Goal: Task Accomplishment & Management: Manage account settings

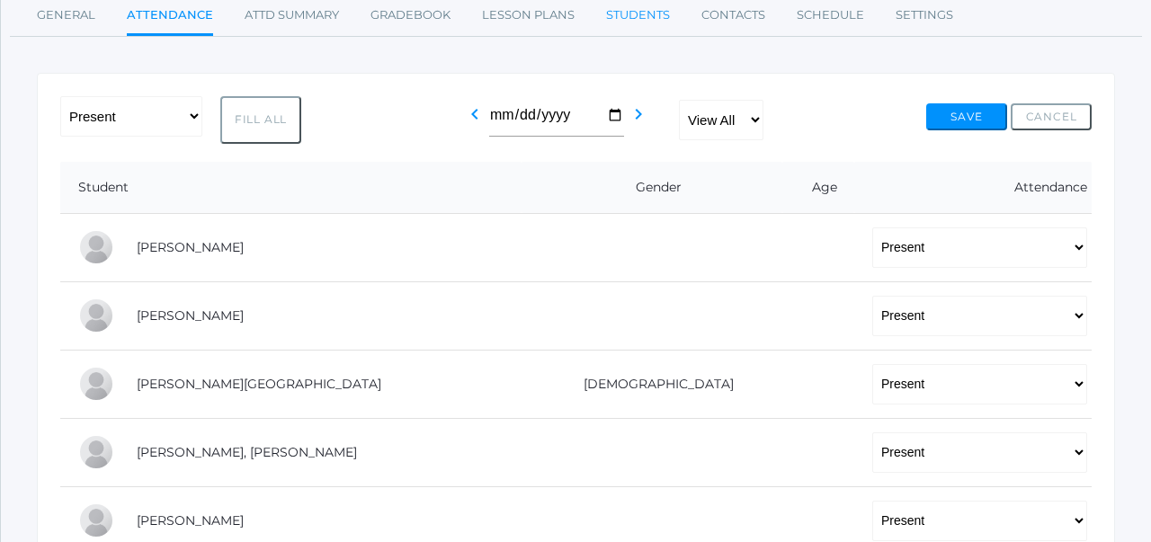
scroll to position [282, 0]
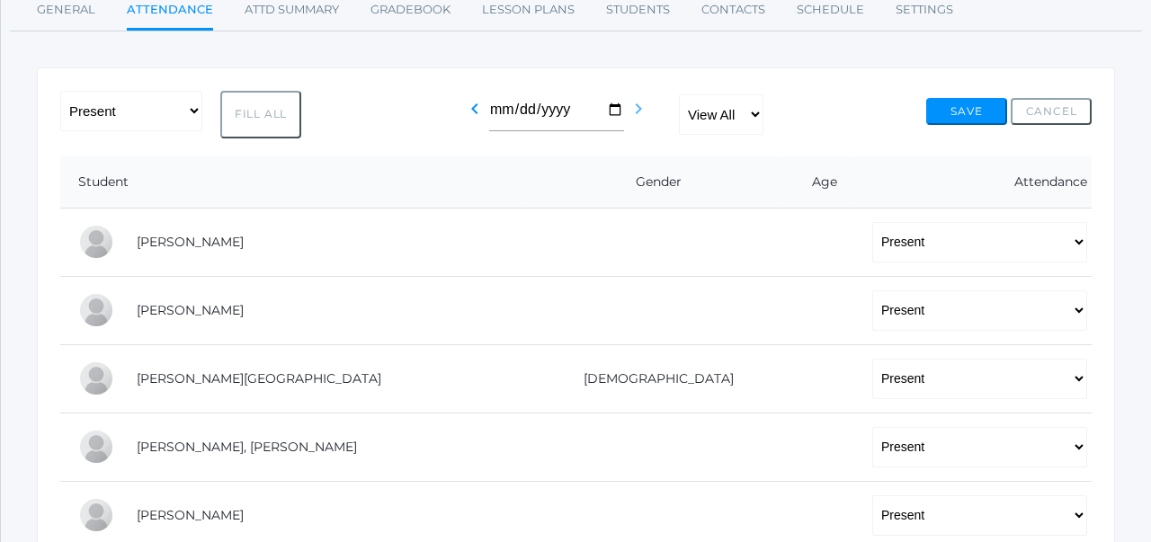
click at [639, 113] on icon "chevron_right" at bounding box center [638, 109] width 22 height 22
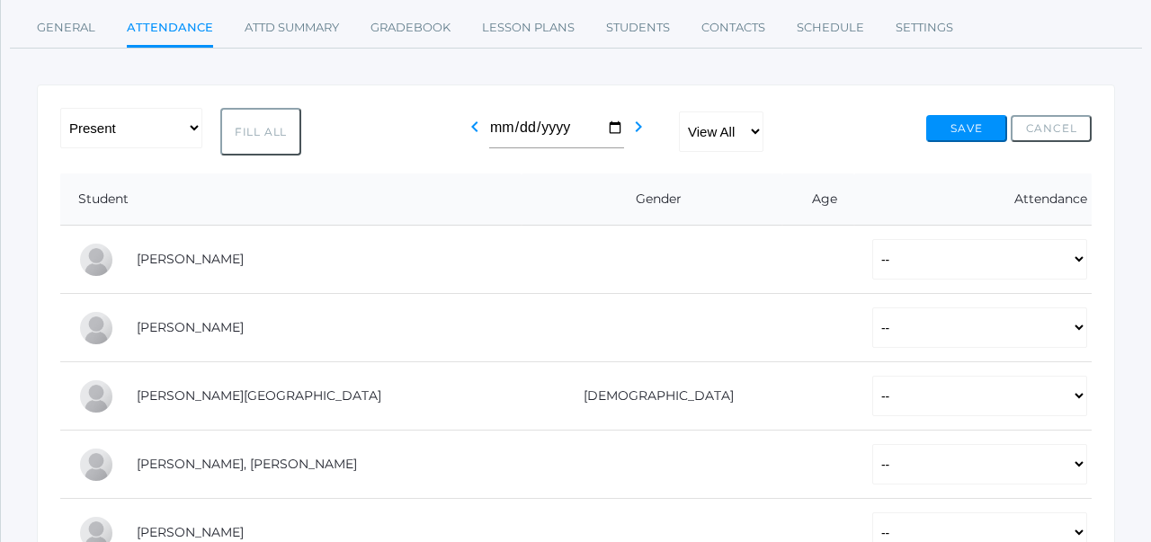
scroll to position [233, 0]
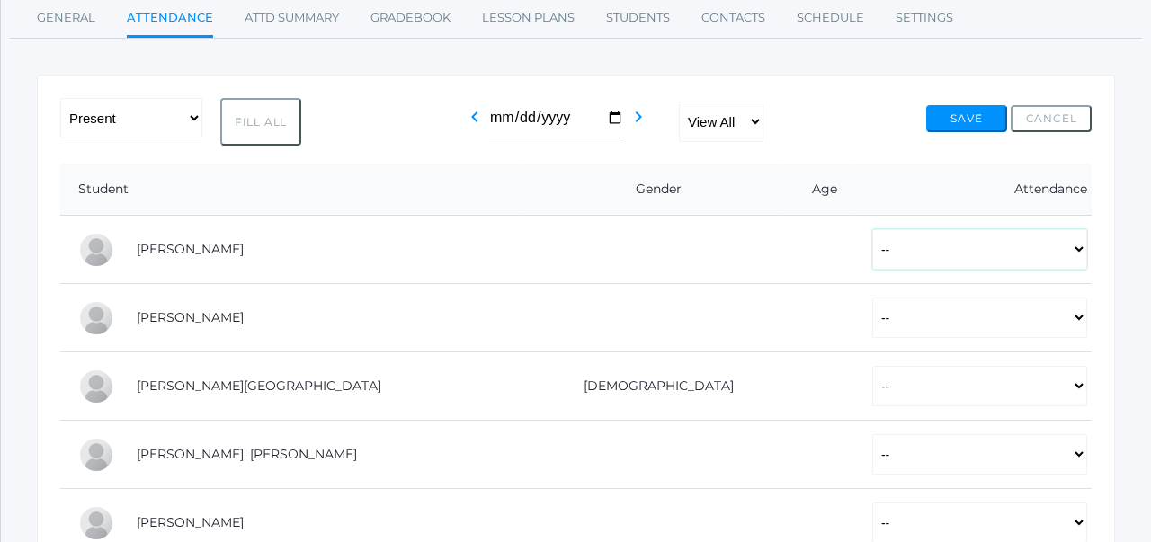
click at [872, 251] on select "-- Present Tardy Excused Tardy Unexcused Absent Excused Absent Unexcused" at bounding box center [979, 249] width 215 height 40
select select "P"
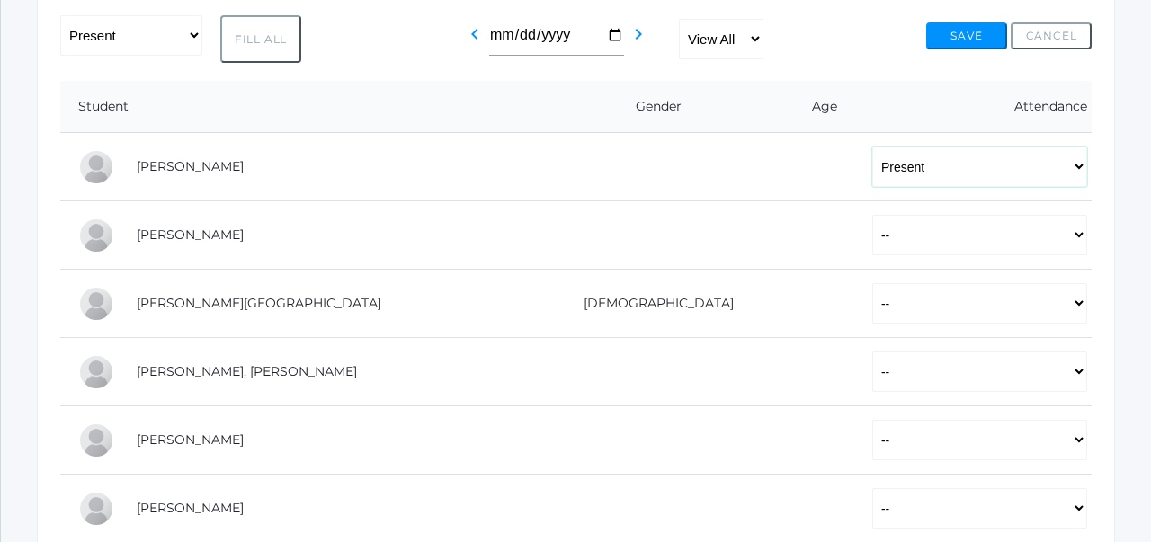
scroll to position [331, 0]
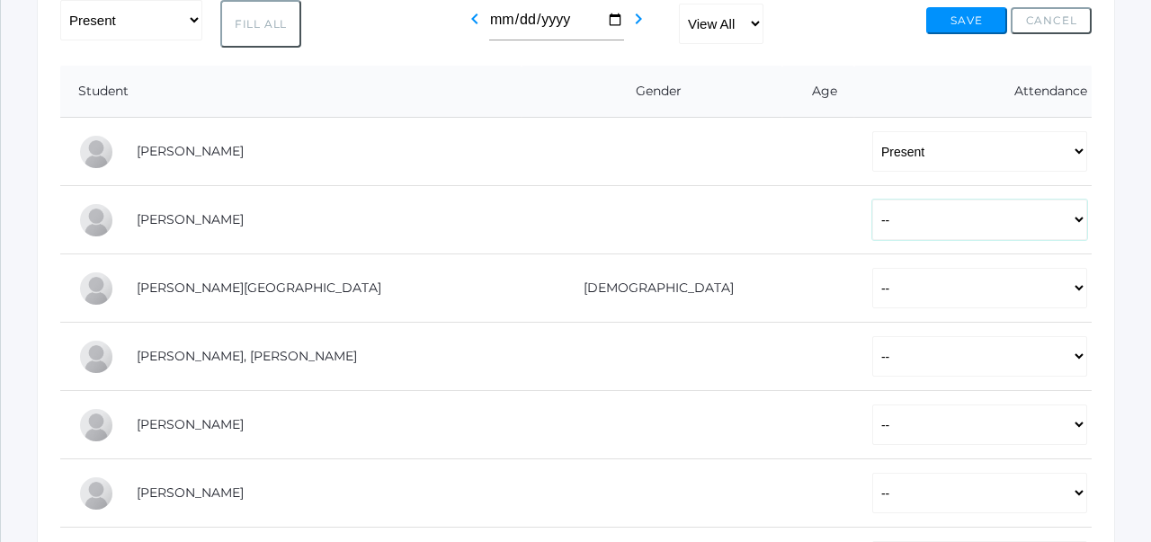
click at [872, 223] on select "-- Present Tardy Excused Tardy Unexcused Absent Excused Absent Unexcused" at bounding box center [979, 220] width 215 height 40
select select "P"
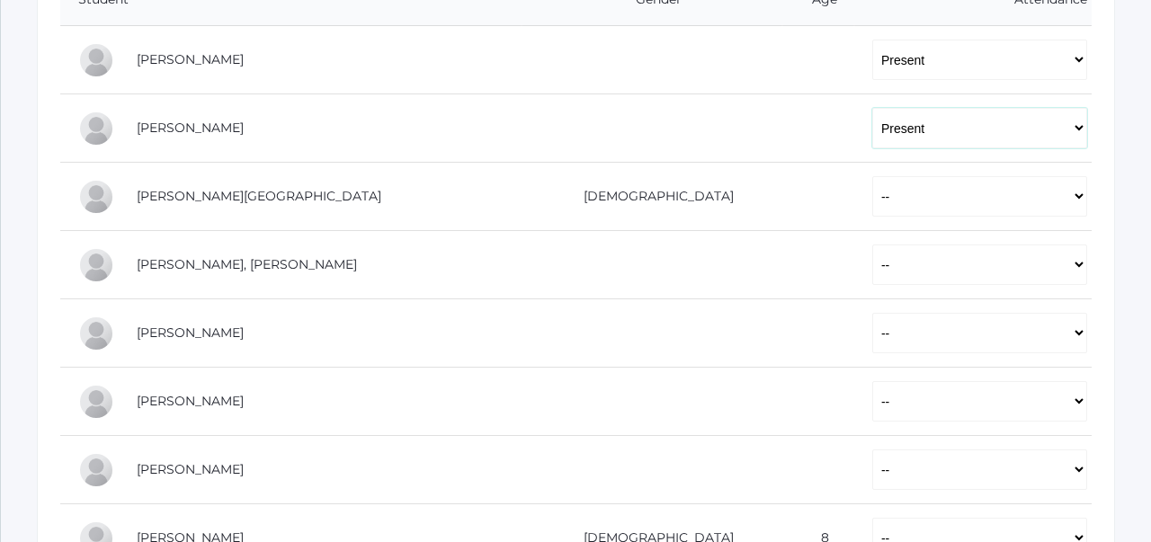
scroll to position [425, 0]
click at [872, 200] on select "-- Present Tardy Excused Tardy Unexcused Absent Excused Absent Unexcused" at bounding box center [979, 194] width 215 height 40
select select "P"
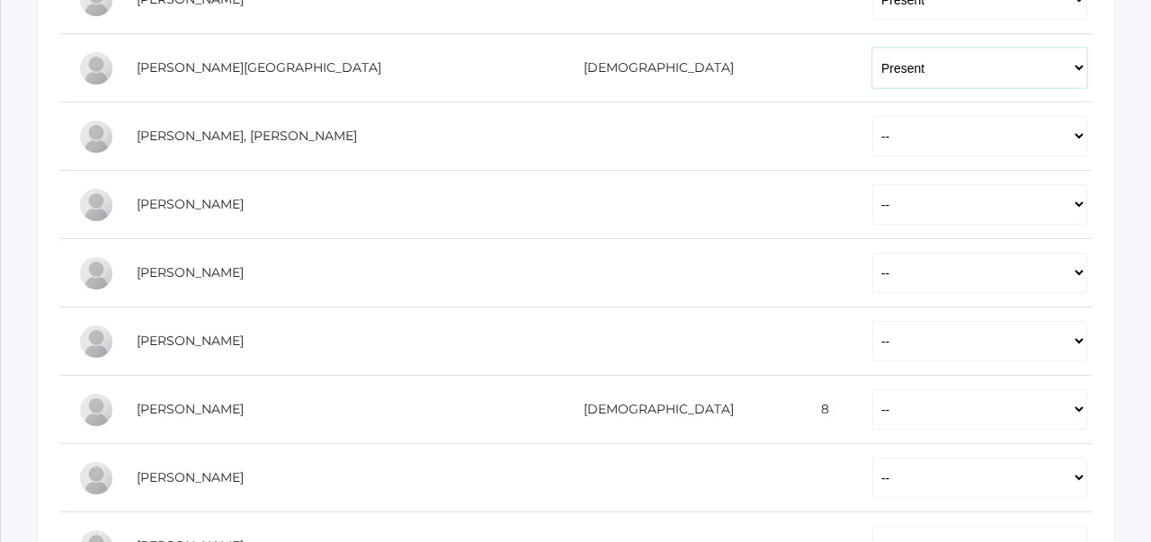
scroll to position [559, 0]
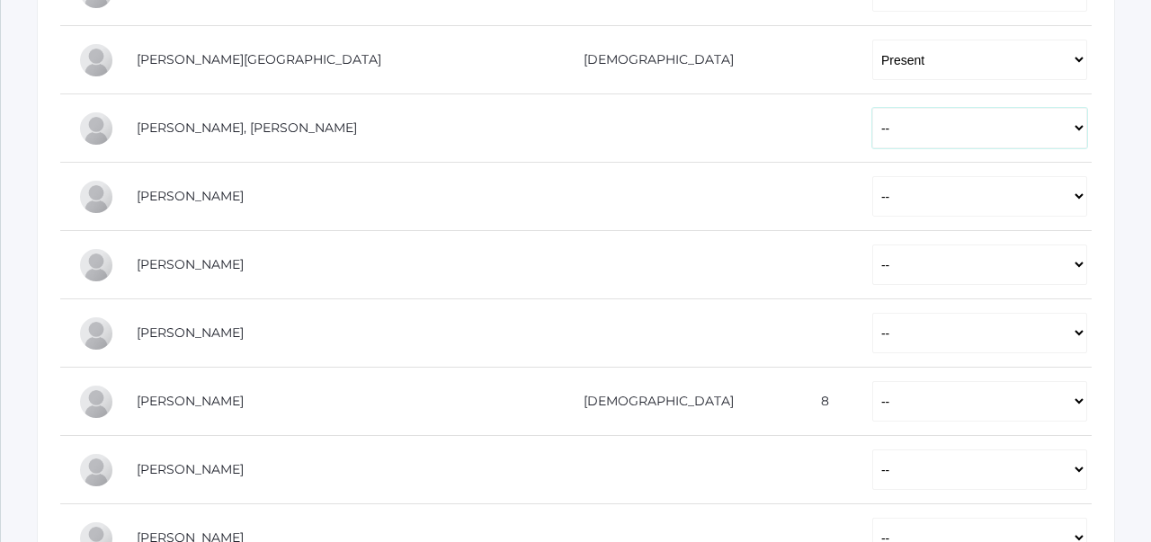
click at [872, 140] on select "-- Present Tardy Excused Tardy Unexcused Absent Excused Absent Unexcused" at bounding box center [979, 128] width 215 height 40
select select "P"
click at [872, 189] on select "-- Present Tardy Excused Tardy Unexcused Absent Excused Absent Unexcused" at bounding box center [979, 196] width 215 height 40
select select "P"
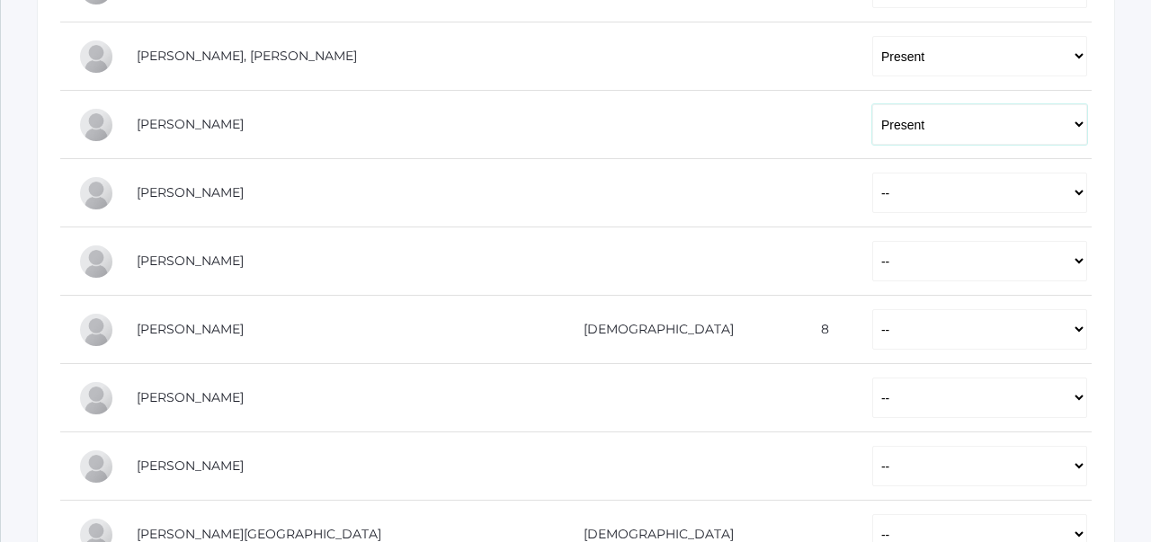
scroll to position [661, 0]
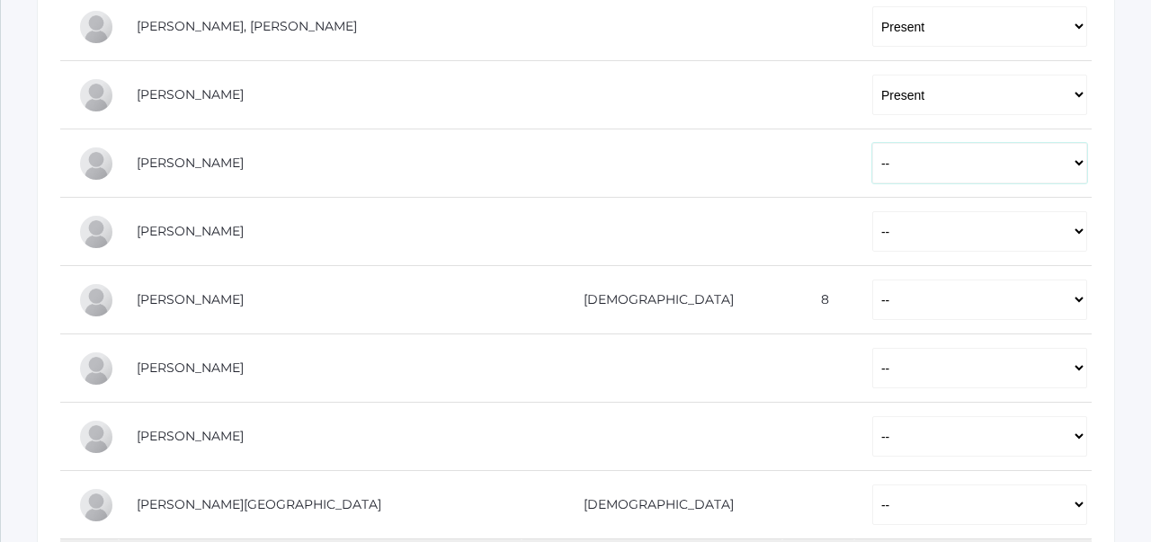
click at [872, 170] on select "-- Present Tardy Excused Tardy Unexcused Absent Excused Absent Unexcused" at bounding box center [979, 163] width 215 height 40
select select "P"
click at [872, 223] on select "-- Present Tardy Excused Tardy Unexcused Absent Excused Absent Unexcused" at bounding box center [979, 231] width 215 height 40
select select "P"
click at [872, 298] on select "-- Present Tardy Excused Tardy Unexcused Absent Excused Absent Unexcused" at bounding box center [979, 300] width 215 height 40
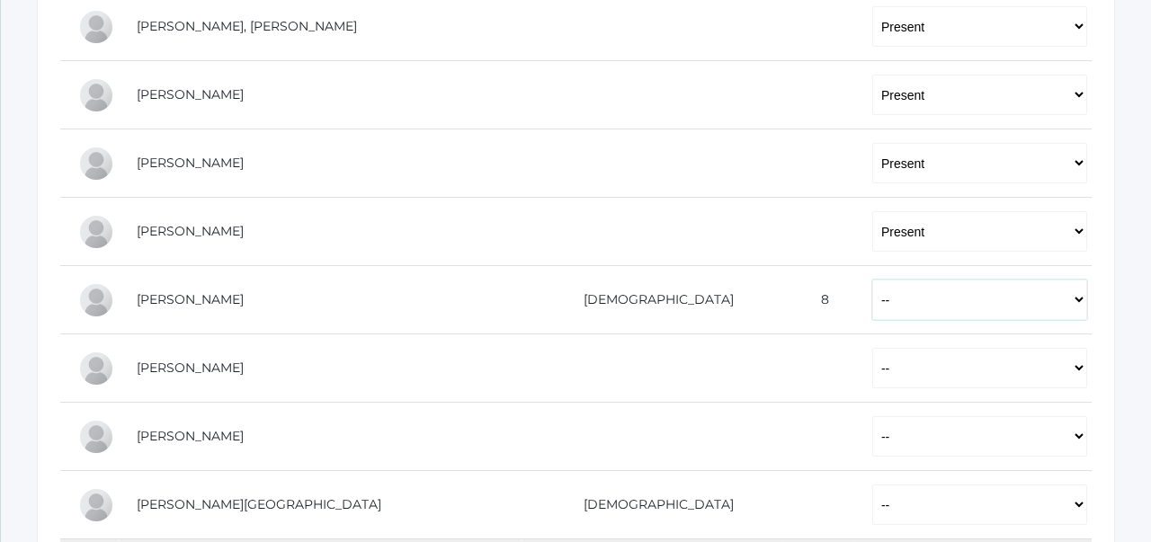
select select "P"
click at [872, 360] on select "-- Present Tardy Excused Tardy Unexcused Absent Excused Absent Unexcused" at bounding box center [979, 368] width 215 height 40
select select "P"
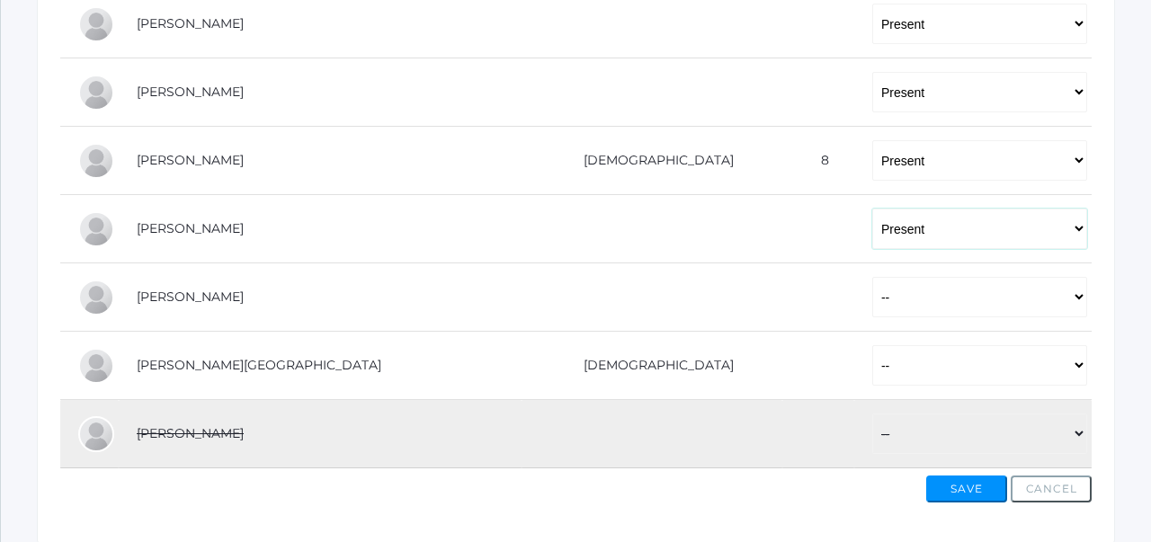
scroll to position [804, 0]
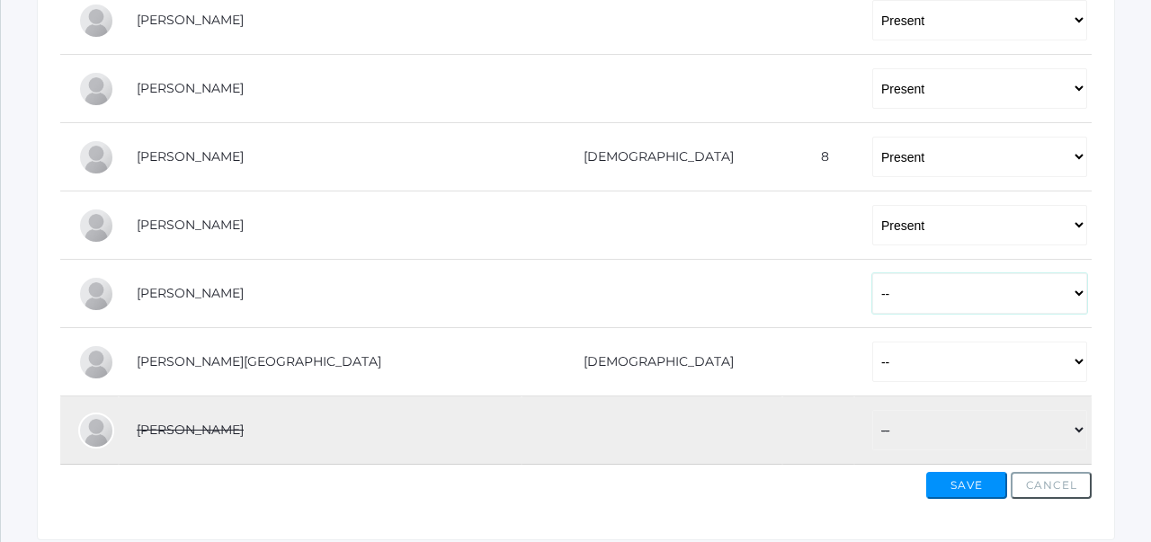
click at [872, 285] on select "-- Present Tardy Excused Tardy Unexcused Absent Excused Absent Unexcused" at bounding box center [979, 293] width 215 height 40
select select "P"
click at [872, 356] on select "-- Present Tardy Excused Tardy Unexcused Absent Excused Absent Unexcused" at bounding box center [979, 362] width 215 height 40
select select "P"
click at [970, 490] on button "Save" at bounding box center [966, 485] width 81 height 27
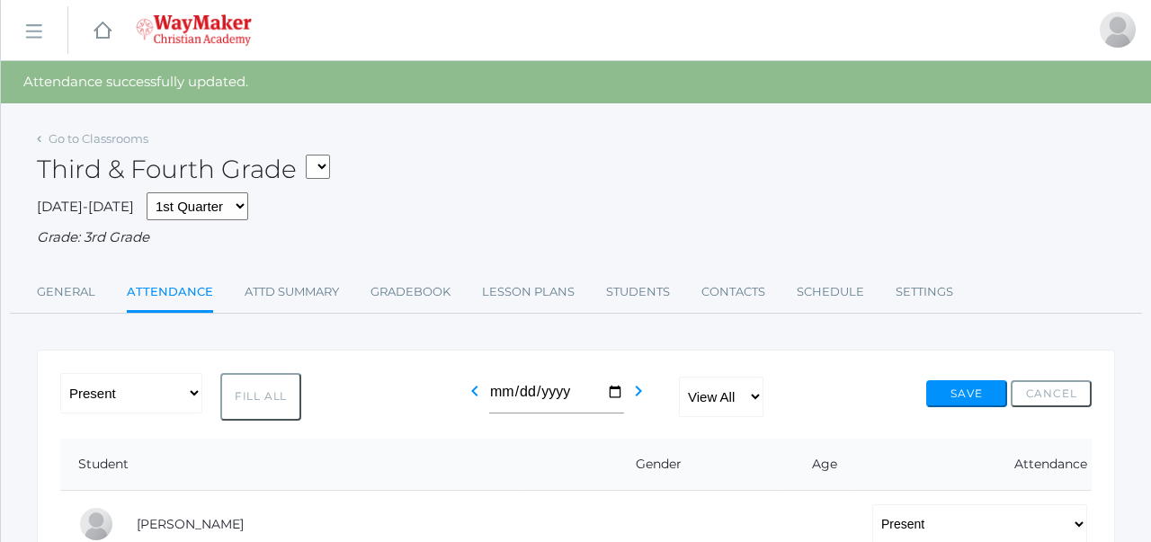
click at [321, 167] on select "03ELEM - Language Arts 3/4 03ELEM - History 3/4 03ELEM - Science 3/4 03ELEM - M…" at bounding box center [318, 167] width 24 height 24
select select "2572"
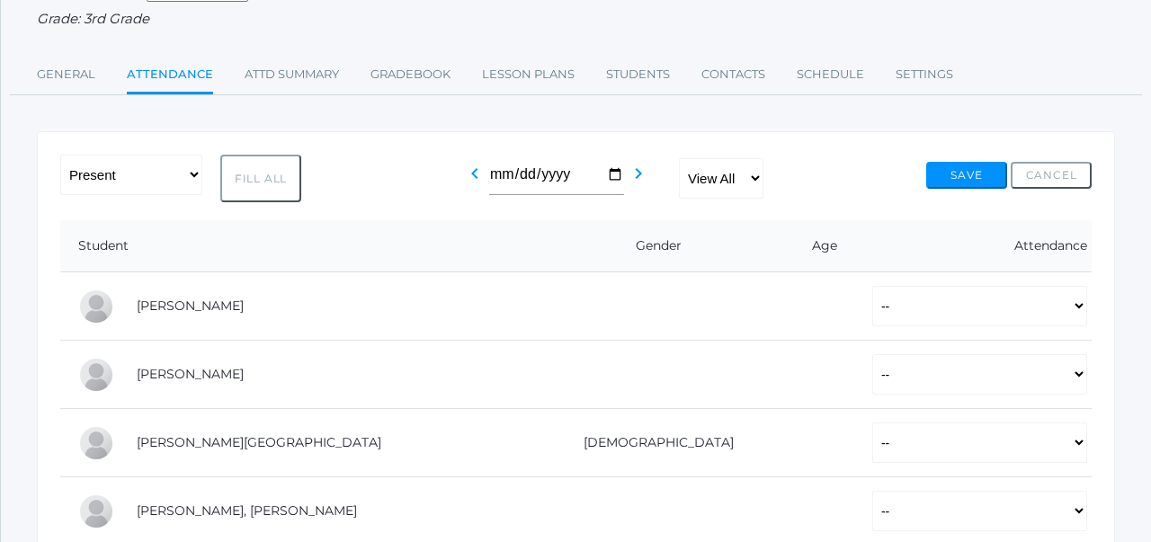
scroll to position [182, 0]
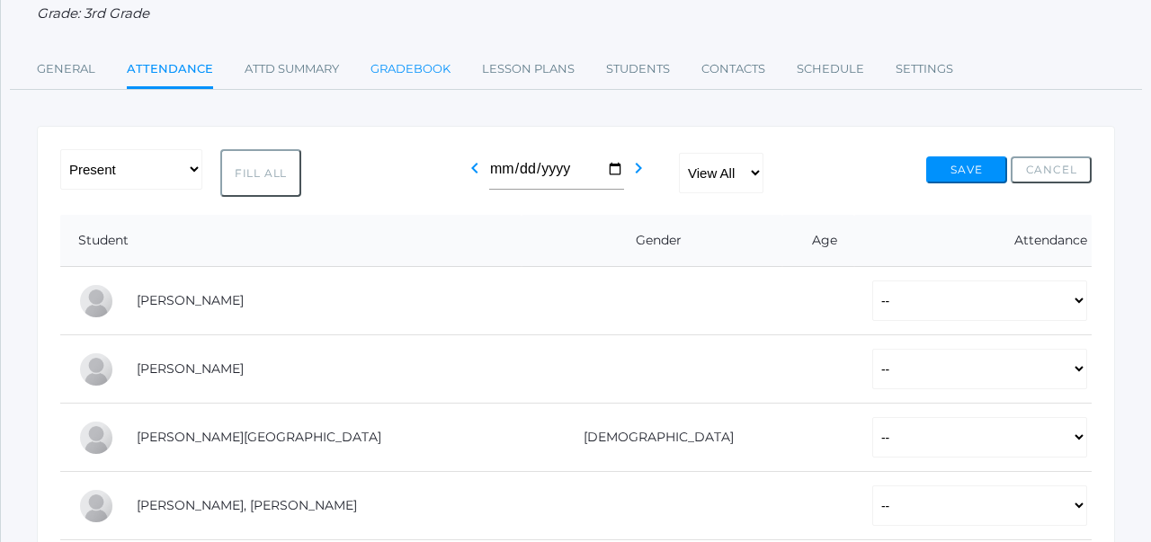
click at [414, 60] on link "Gradebook" at bounding box center [410, 69] width 80 height 36
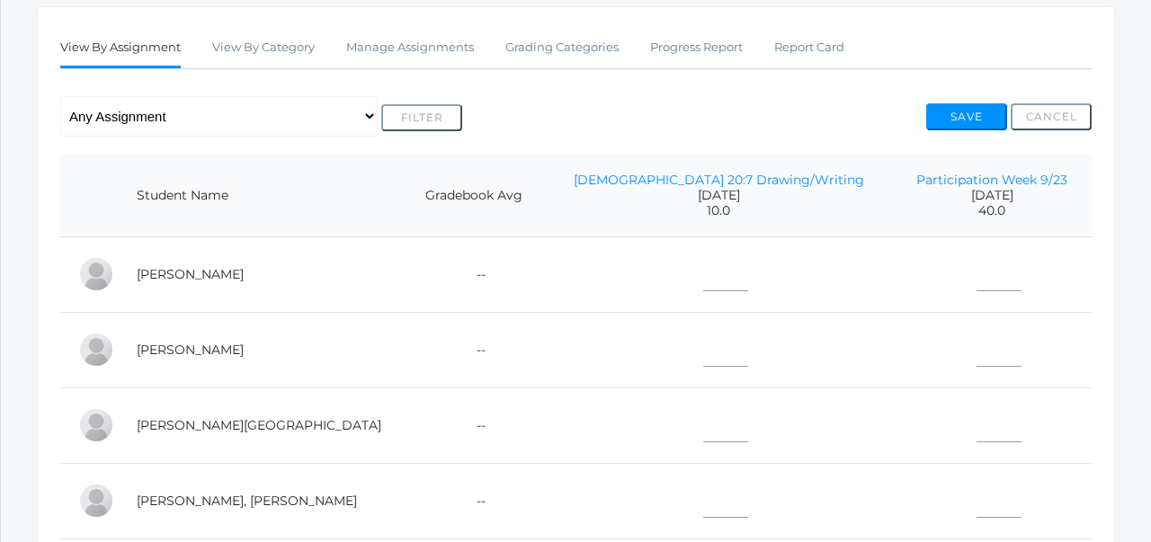
scroll to position [293, 0]
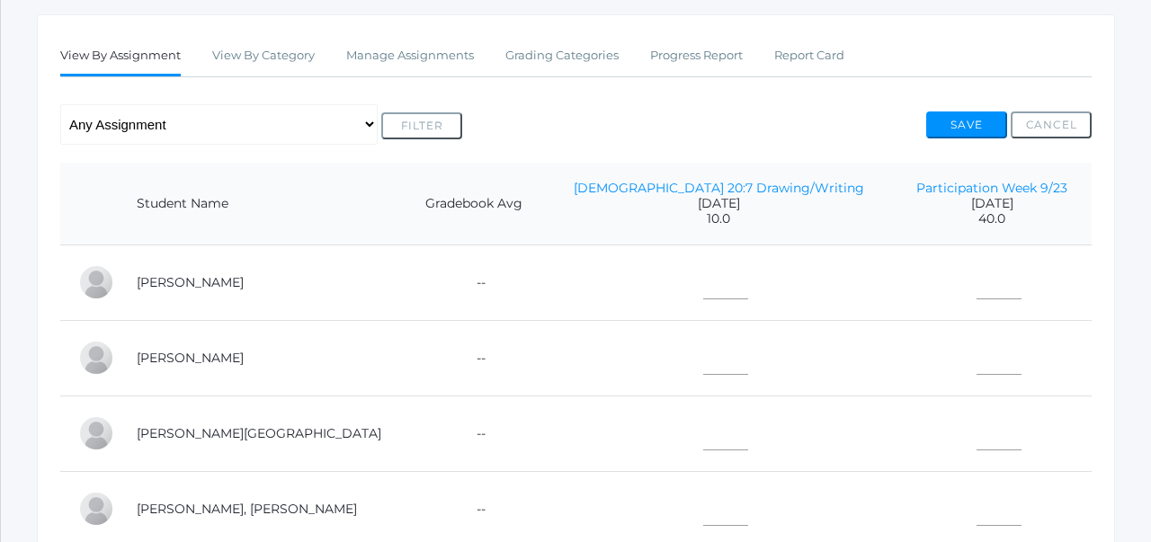
click at [495, 136] on div "Any Assignment Category: Assignments - Psalm 20:7 Drawing/Writing Category: Par…" at bounding box center [575, 124] width 1031 height 40
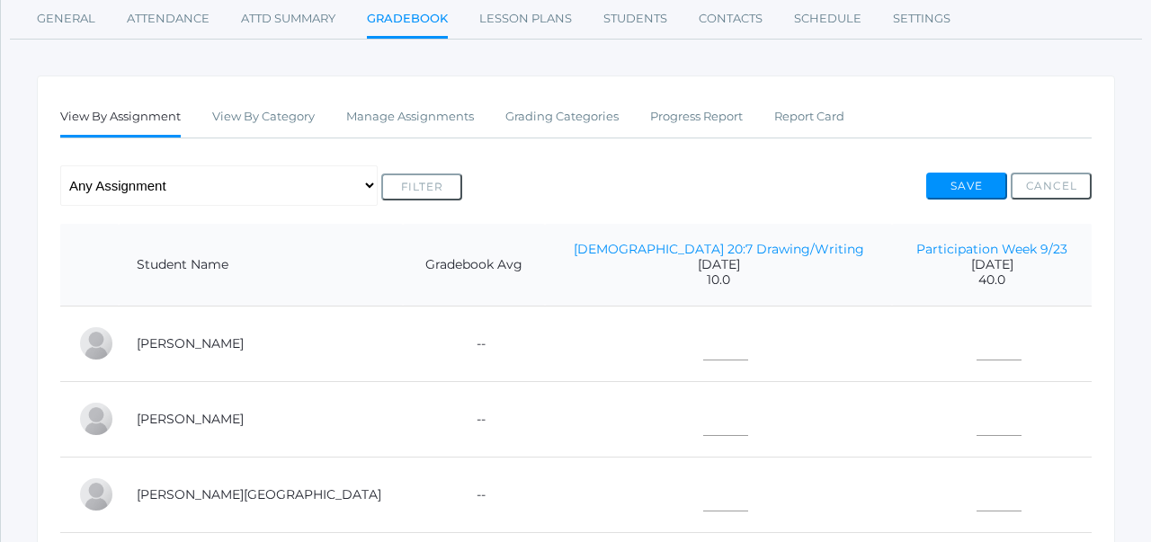
scroll to position [231, 0]
click at [384, 121] on link "Manage Assignments" at bounding box center [410, 118] width 128 height 36
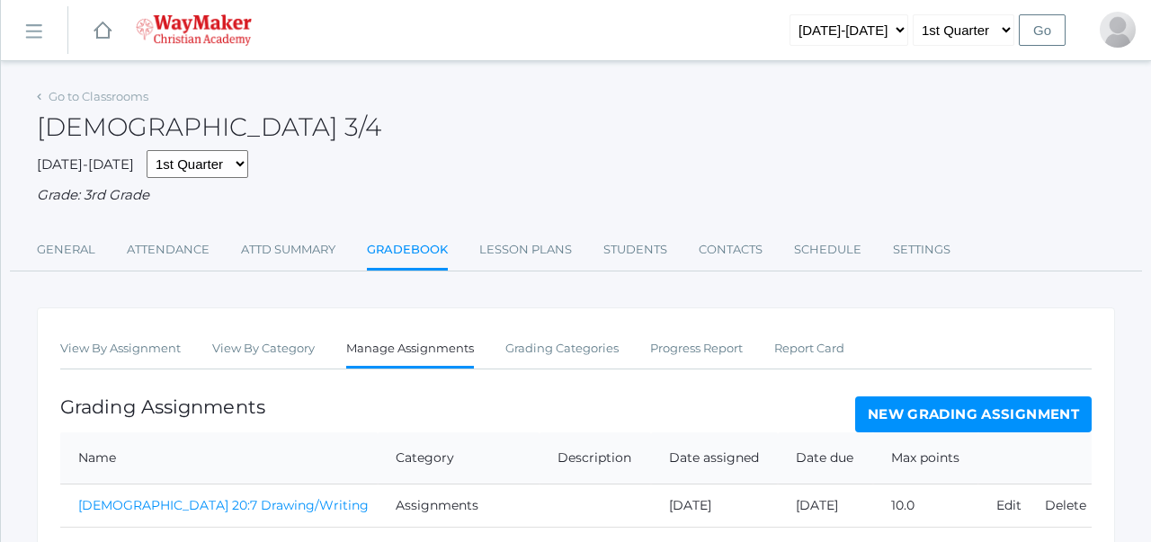
click at [923, 409] on link "New Grading Assignment" at bounding box center [973, 414] width 236 height 36
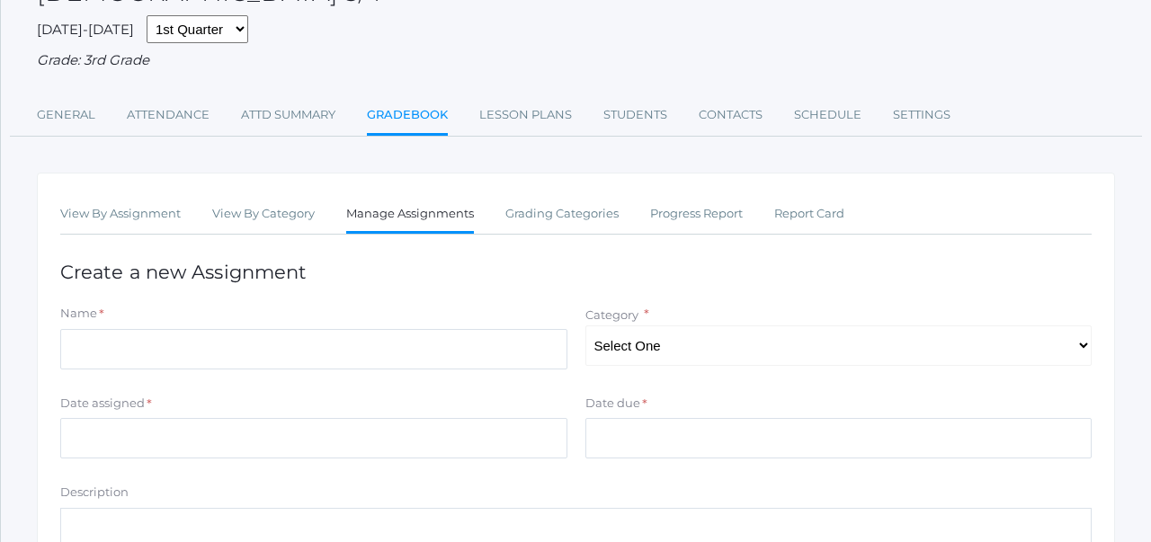
scroll to position [230, 0]
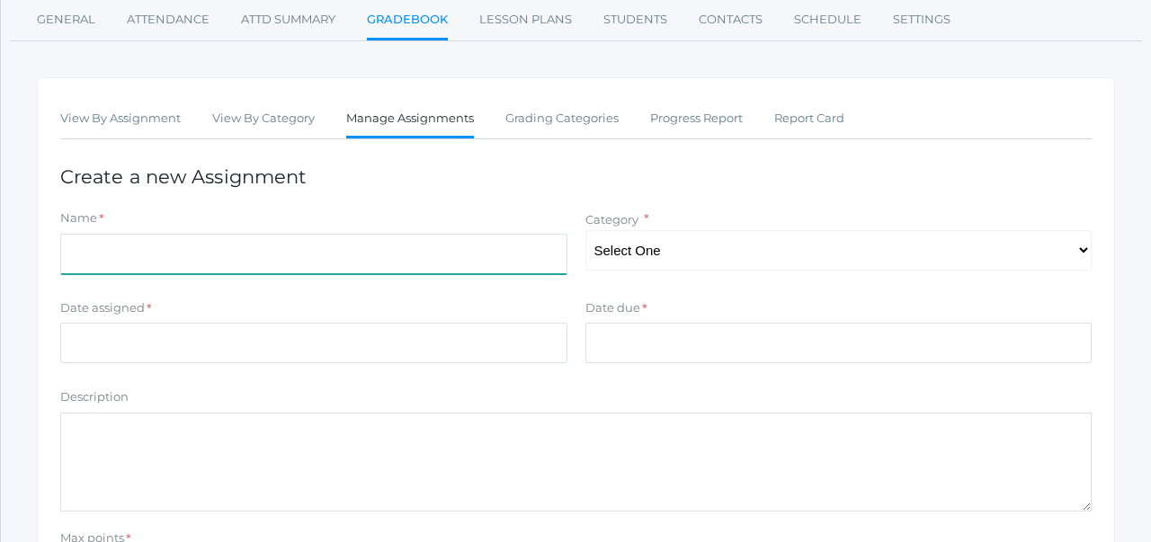
click at [512, 254] on input "Name" at bounding box center [313, 254] width 507 height 40
type input "Creation Map Project"
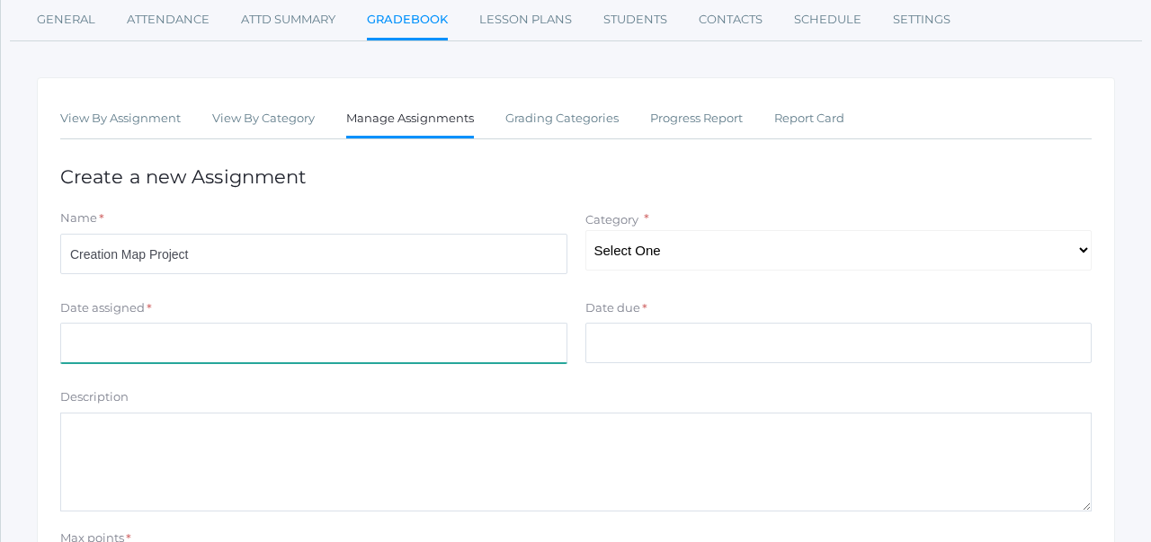
click at [465, 348] on input "Date assigned" at bounding box center [313, 343] width 507 height 40
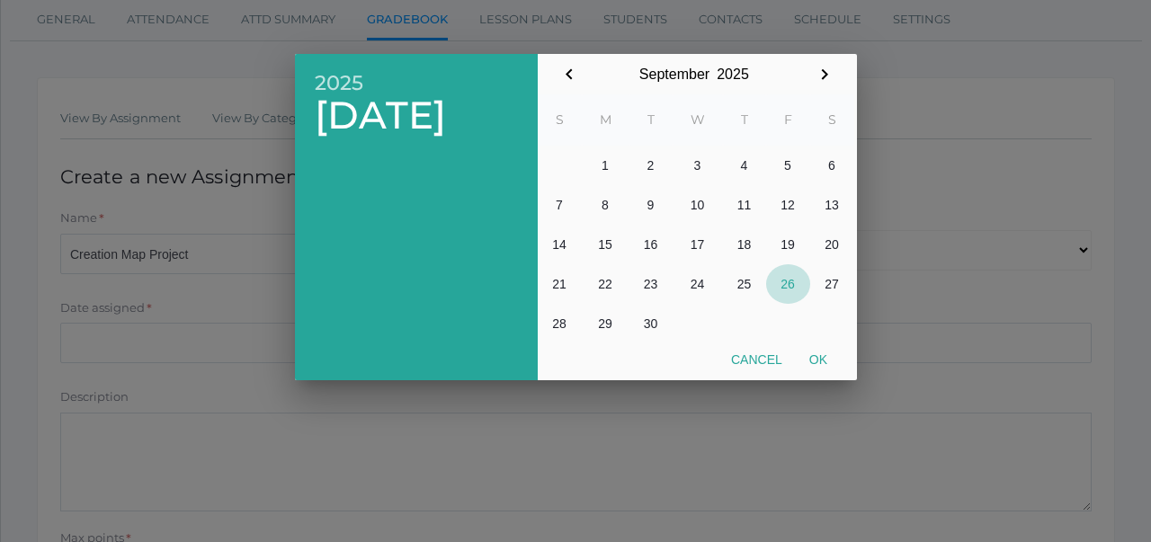
click at [790, 278] on button "26" at bounding box center [788, 284] width 44 height 40
click at [809, 356] on button "Ok" at bounding box center [818, 359] width 45 height 32
type input "[DATE]"
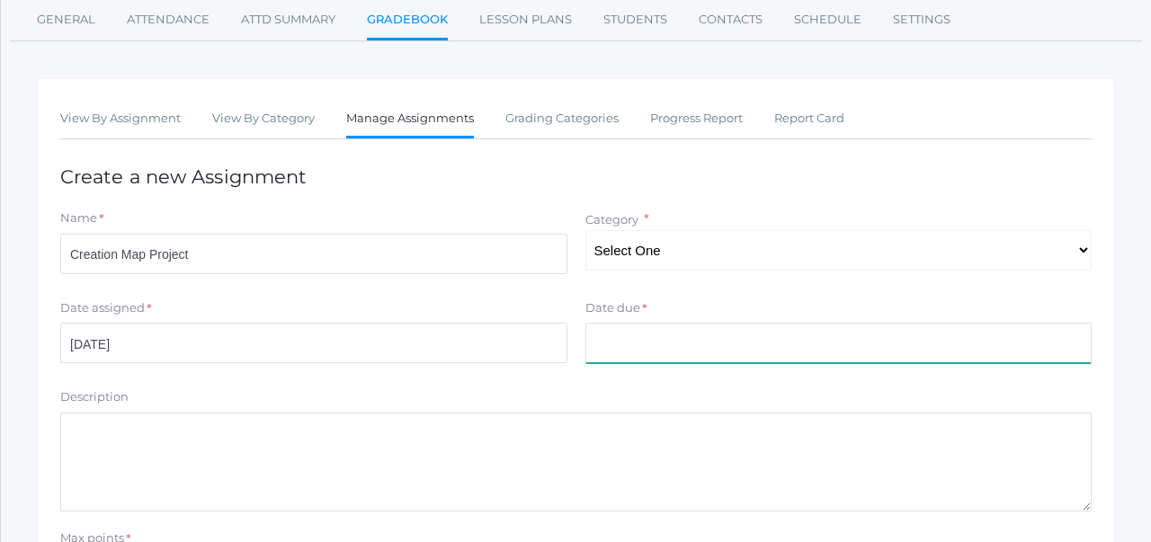
click at [703, 354] on input "Date due" at bounding box center [838, 343] width 507 height 40
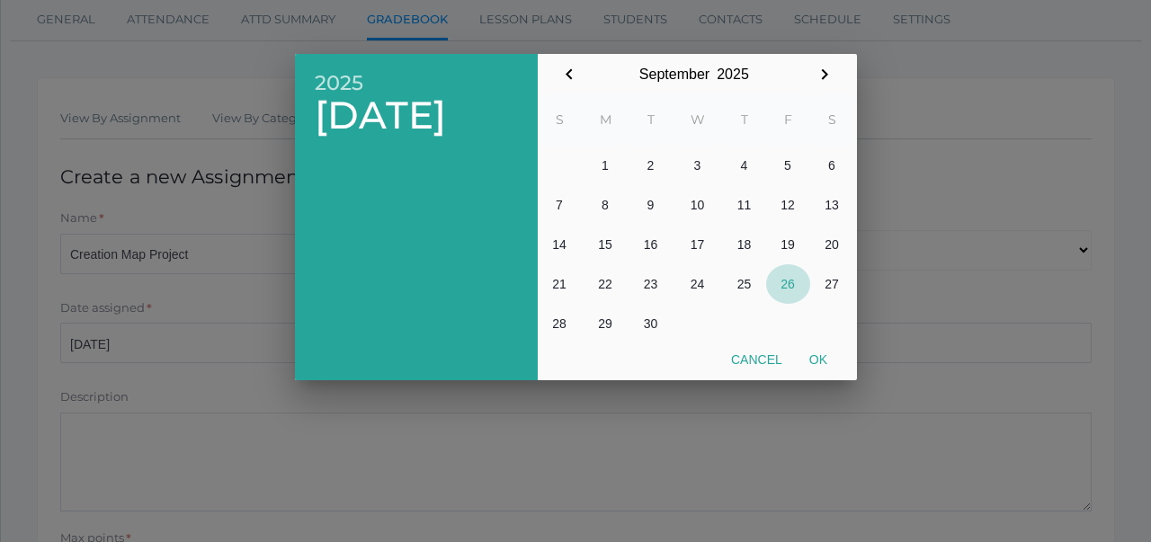
click at [788, 282] on button "26" at bounding box center [788, 284] width 44 height 40
click at [825, 363] on button "Ok" at bounding box center [818, 359] width 45 height 32
type input "[DATE]"
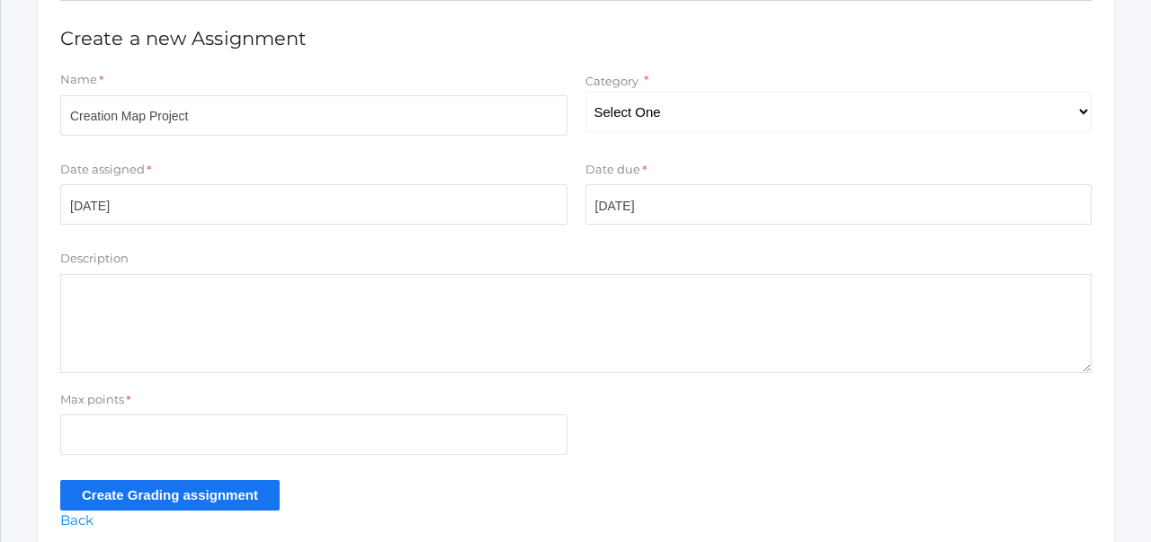
scroll to position [390, 0]
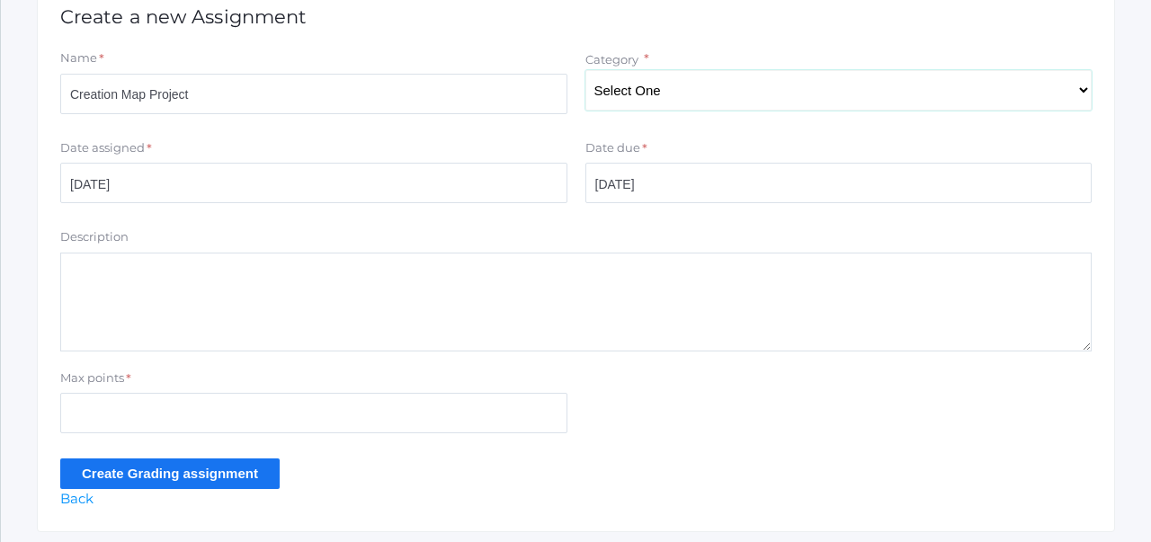
click at [634, 109] on select "Select One Participation/Practice Assignments" at bounding box center [838, 90] width 507 height 40
select select "1173"
click at [657, 83] on select "Select One Participation/Practice Assignments" at bounding box center [838, 90] width 507 height 40
click at [571, 130] on form "Name * Creation Map Project Category * Select One Participation/Practice Assign…" at bounding box center [575, 268] width 1031 height 439
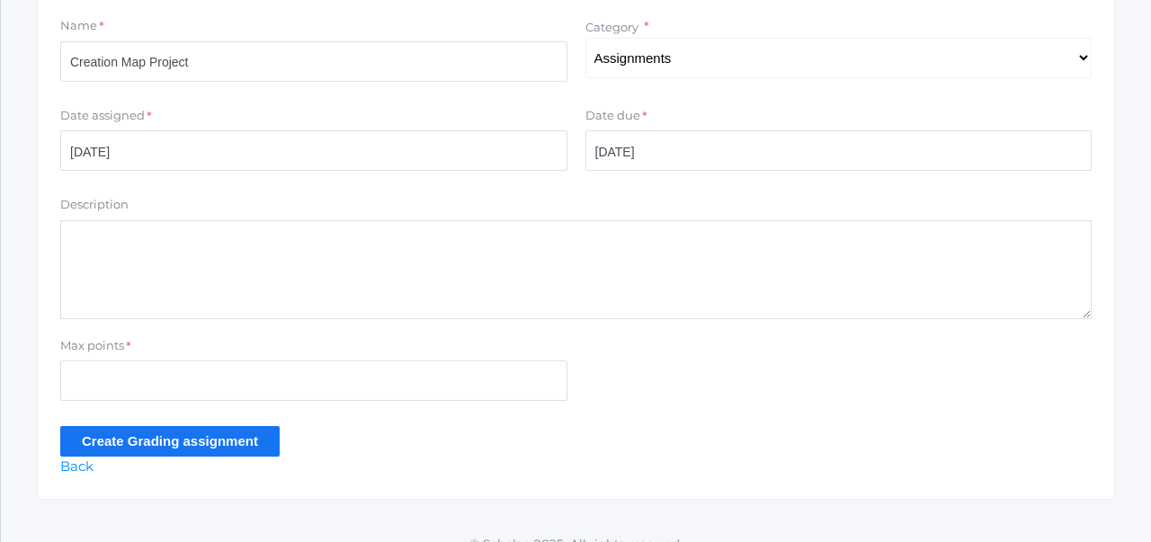
scroll to position [428, 0]
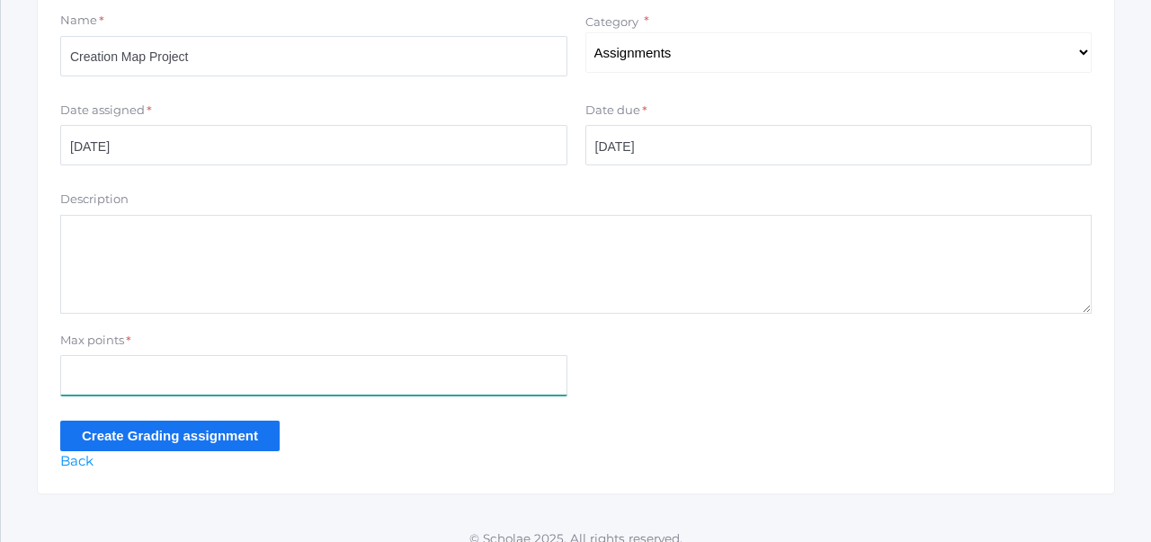
click at [201, 373] on input "Max points" at bounding box center [313, 375] width 507 height 40
type input "100"
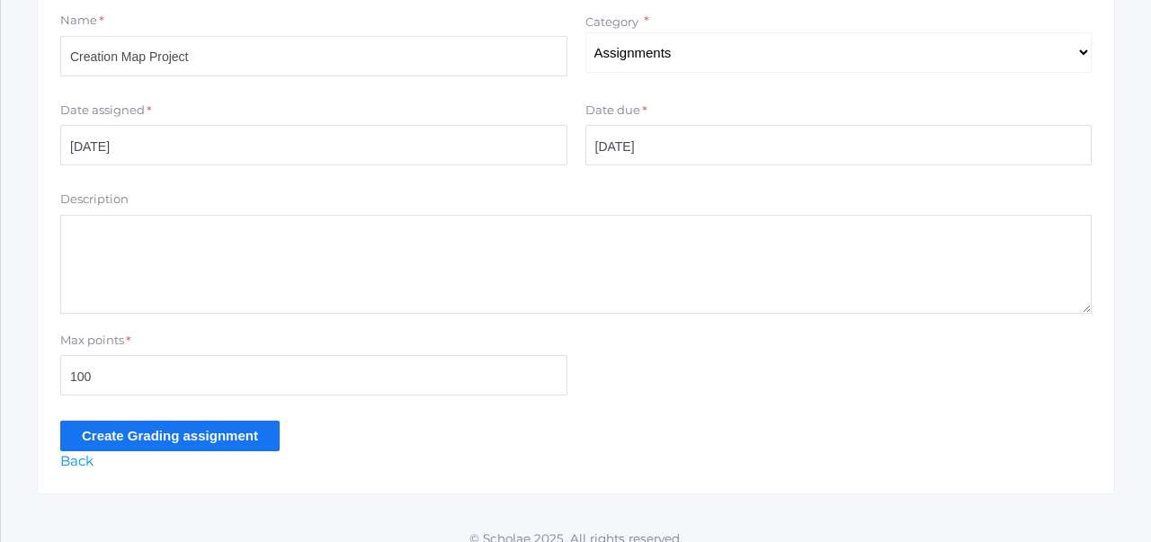
click at [194, 440] on input "Create Grading assignment" at bounding box center [169, 436] width 219 height 30
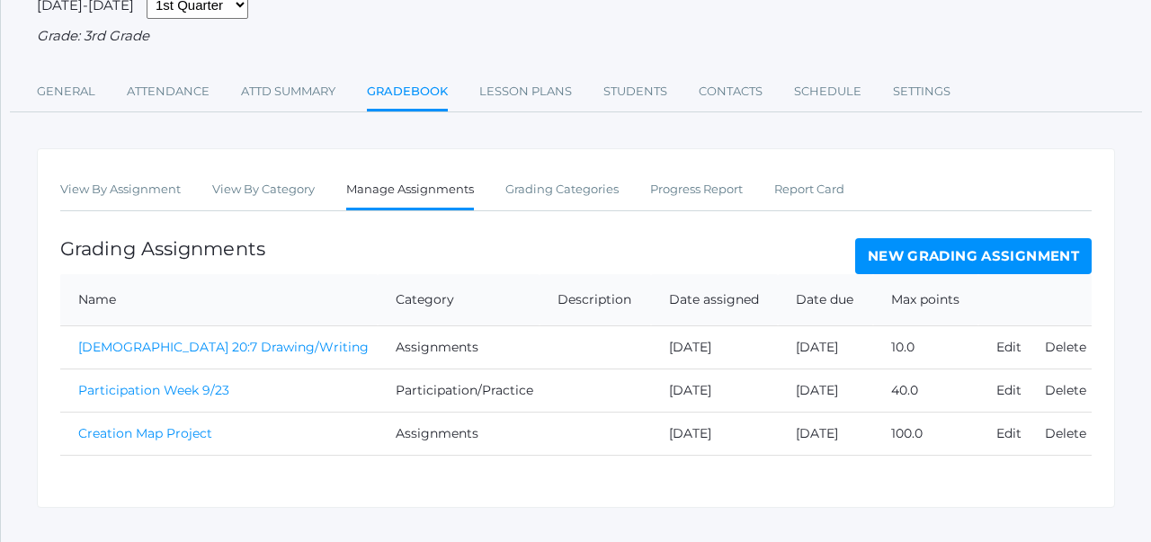
scroll to position [232, 0]
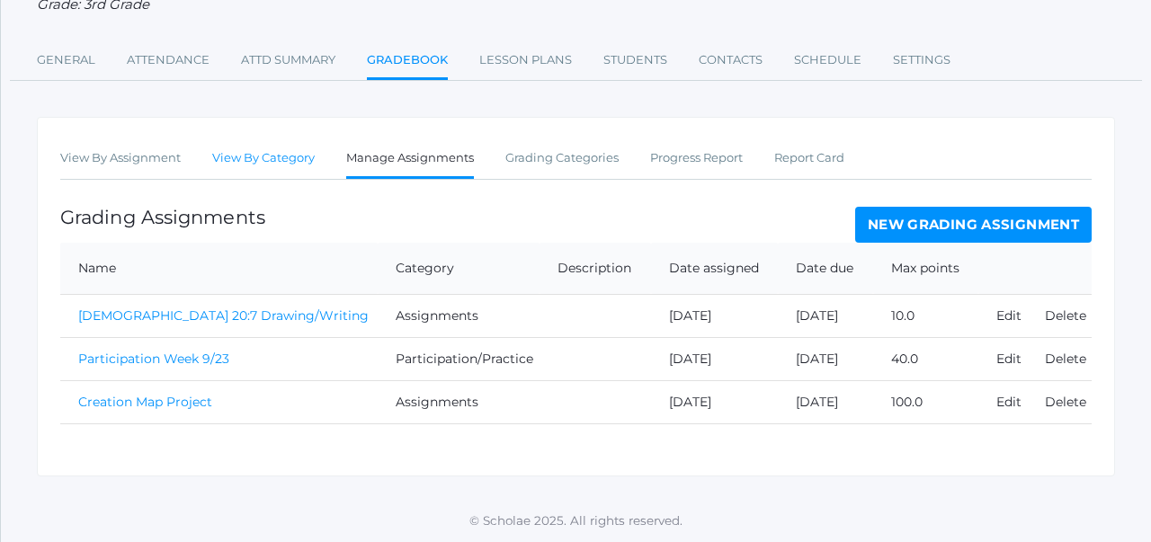
click at [275, 148] on link "View By Category" at bounding box center [263, 158] width 102 height 36
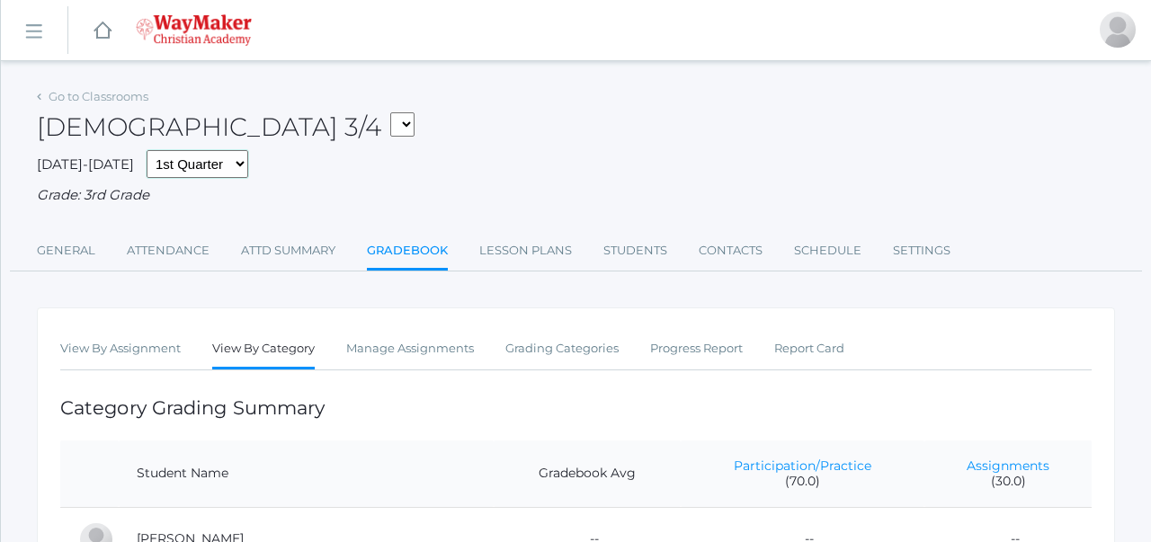
click at [156, 156] on select "1st Quarter 2nd Quarter 3rd Quarter 4th Quarter" at bounding box center [198, 164] width 102 height 28
click at [107, 350] on link "View By Assignment" at bounding box center [120, 349] width 120 height 36
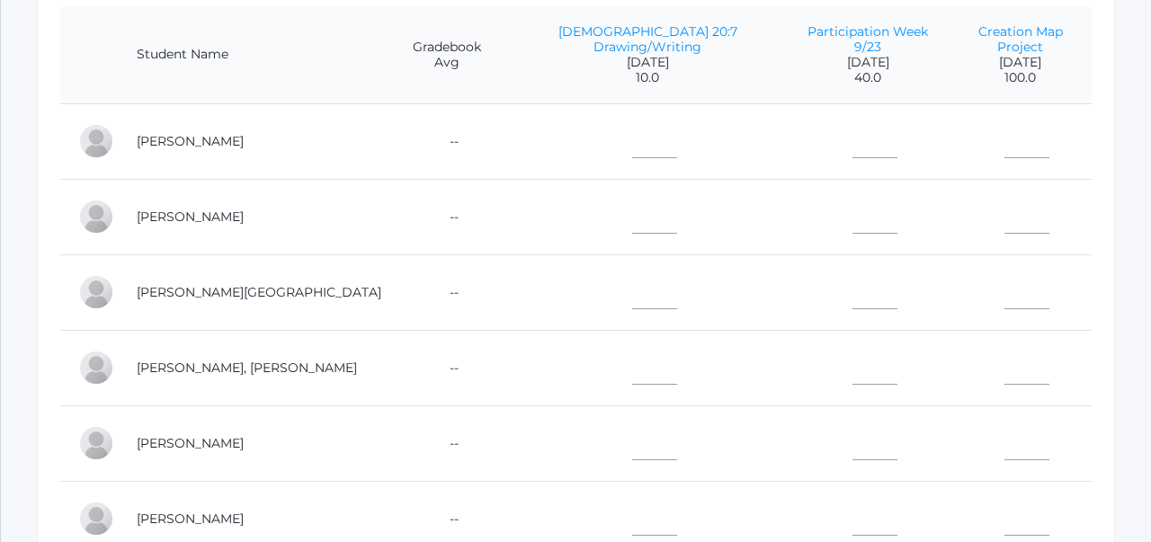
scroll to position [450, 0]
click at [852, 135] on input"] "text" at bounding box center [874, 137] width 45 height 40
type input"] "40"
click at [852, 206] on input"] "text" at bounding box center [874, 212] width 45 height 40
type input"] "40"
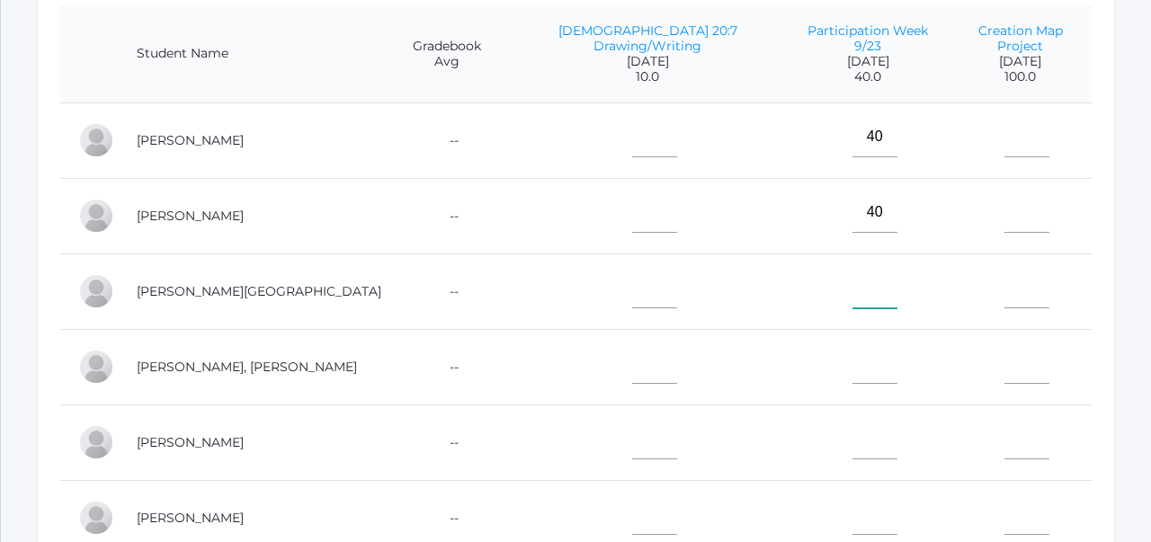
click at [852, 280] on input"] "text" at bounding box center [874, 288] width 45 height 40
type input"] "40"
click at [852, 365] on input"] "text" at bounding box center [874, 363] width 45 height 40
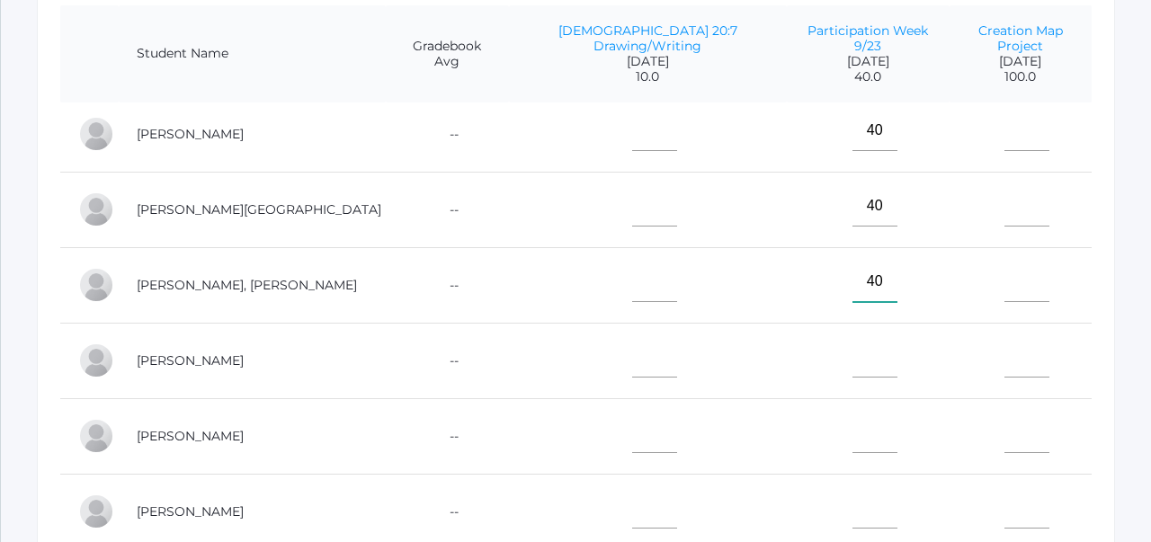
scroll to position [91, 0]
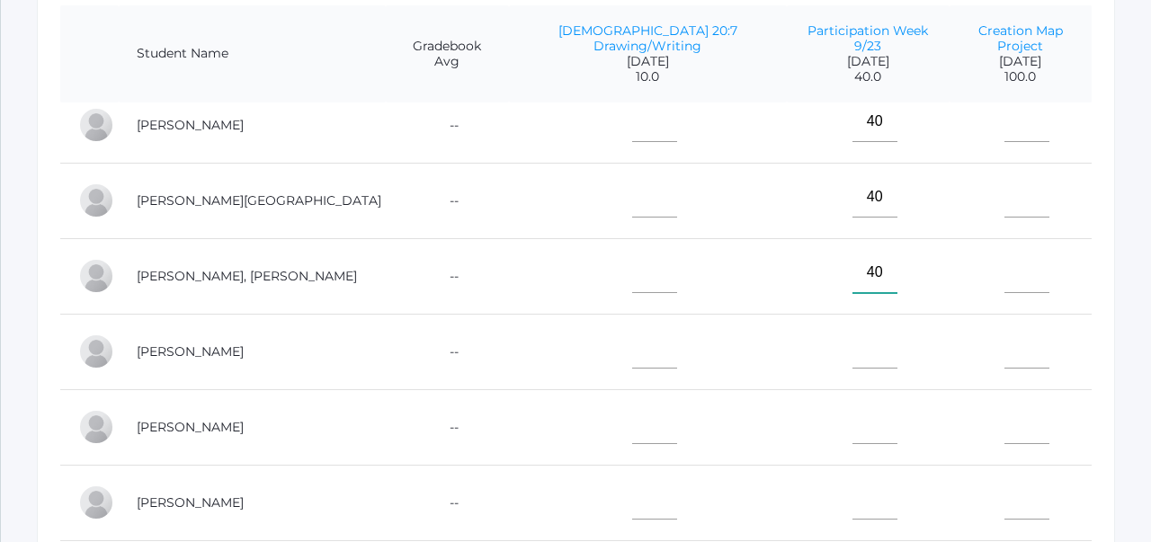
type input"] "40"
click at [852, 351] on input"] "text" at bounding box center [874, 348] width 45 height 40
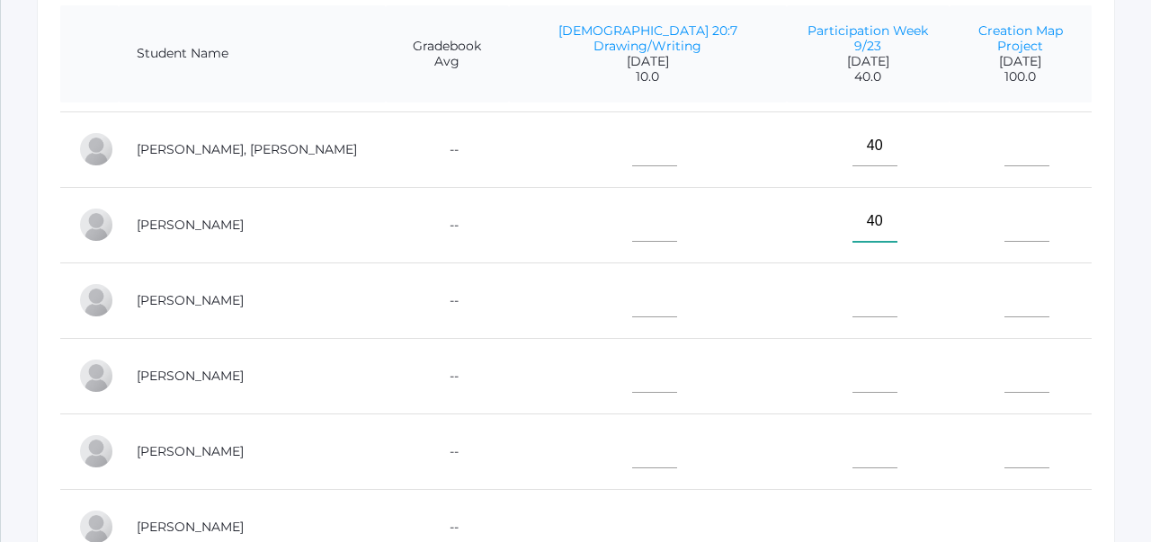
scroll to position [227, 0]
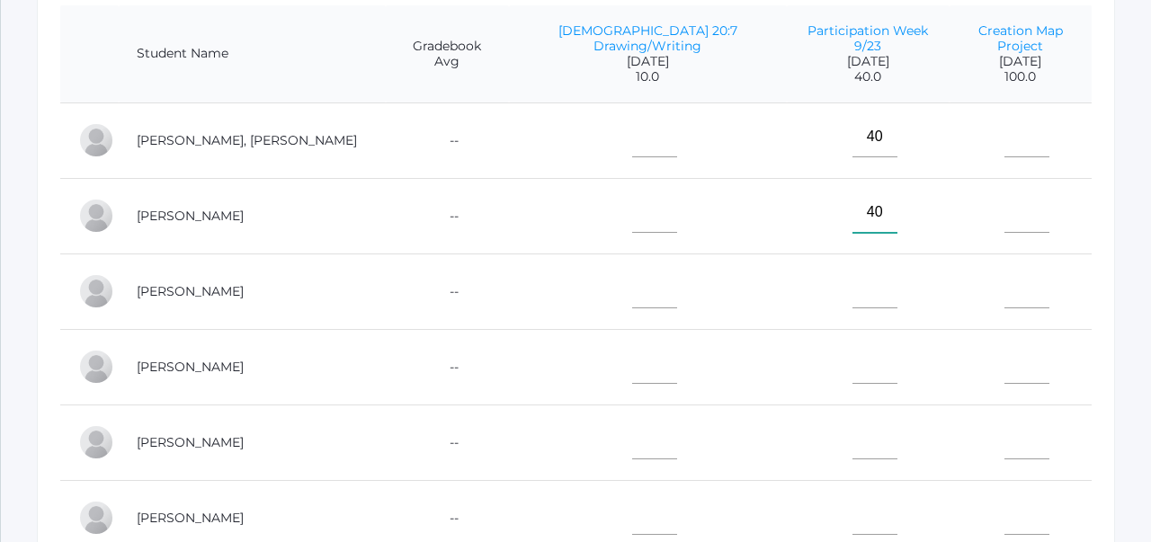
type input"] "40"
click at [852, 280] on input"] "text" at bounding box center [874, 288] width 45 height 40
type input"] "40"
click at [852, 368] on input"] "text" at bounding box center [874, 363] width 45 height 40
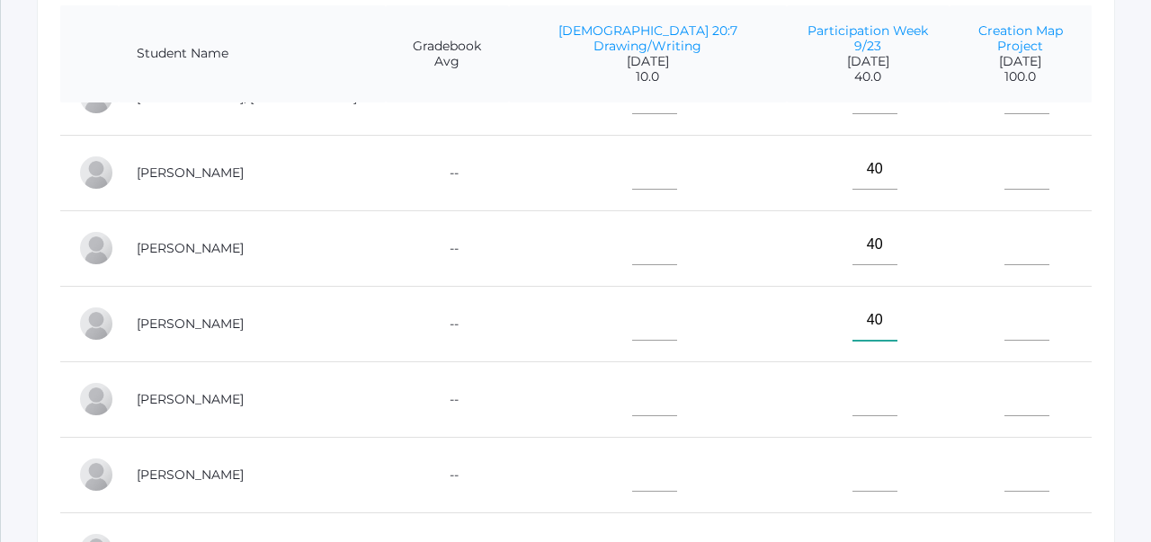
type input"] "40"
click at [852, 386] on input"] "text" at bounding box center [874, 396] width 45 height 40
type input"] "40"
click at [852, 468] on input"] "text" at bounding box center [874, 471] width 45 height 40
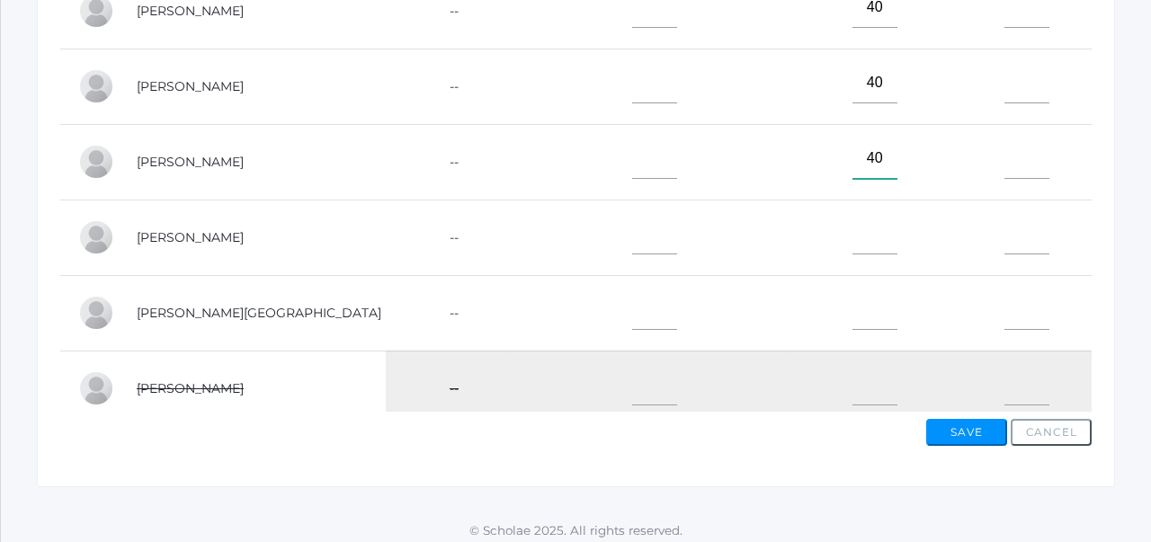
scroll to position [772, 0]
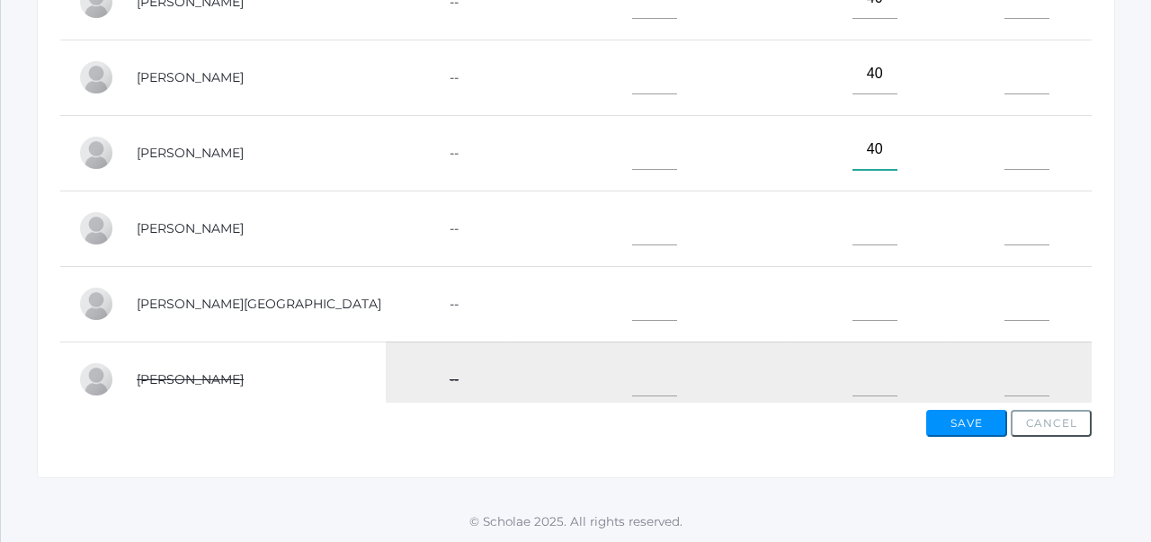
type input"] "40"
click at [852, 218] on input"] "text" at bounding box center [874, 225] width 45 height 40
type input"] "40"
click at [852, 292] on input"] "text" at bounding box center [874, 300] width 45 height 40
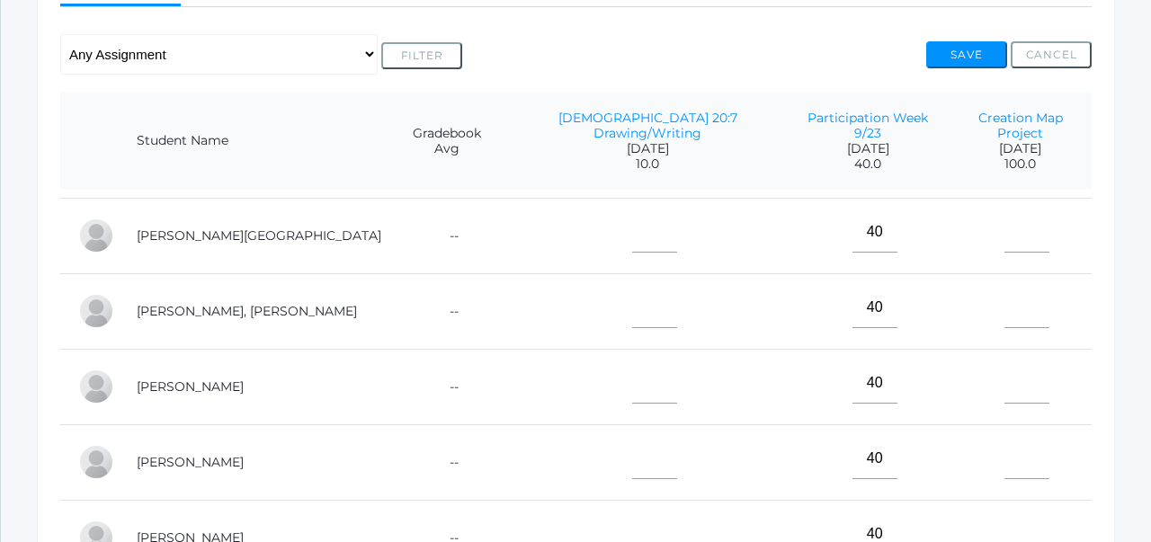
scroll to position [0, 0]
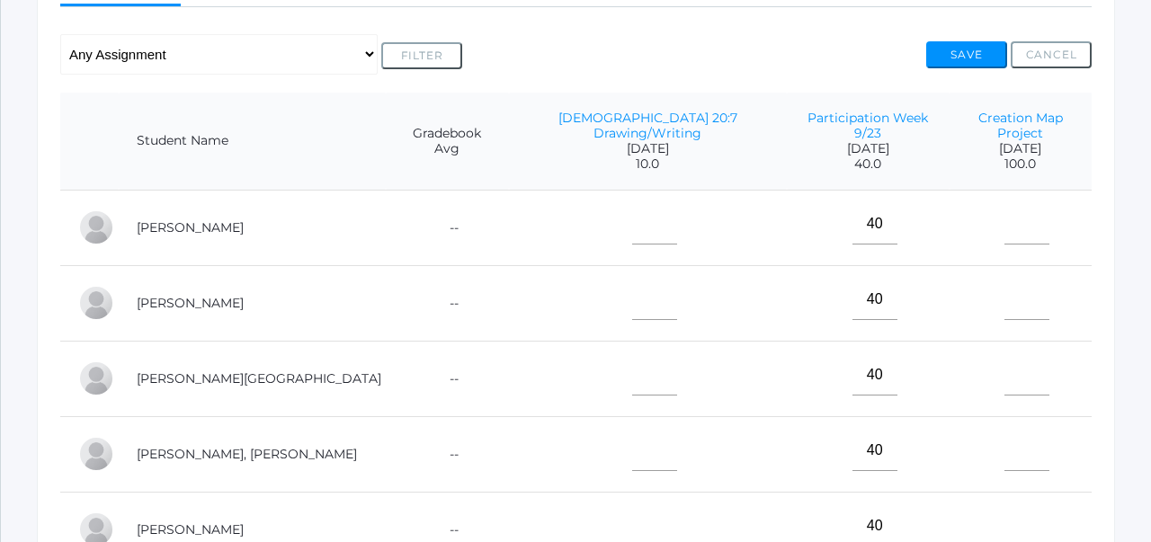
type input"] "40"
click at [968, 58] on button "Save" at bounding box center [966, 54] width 81 height 27
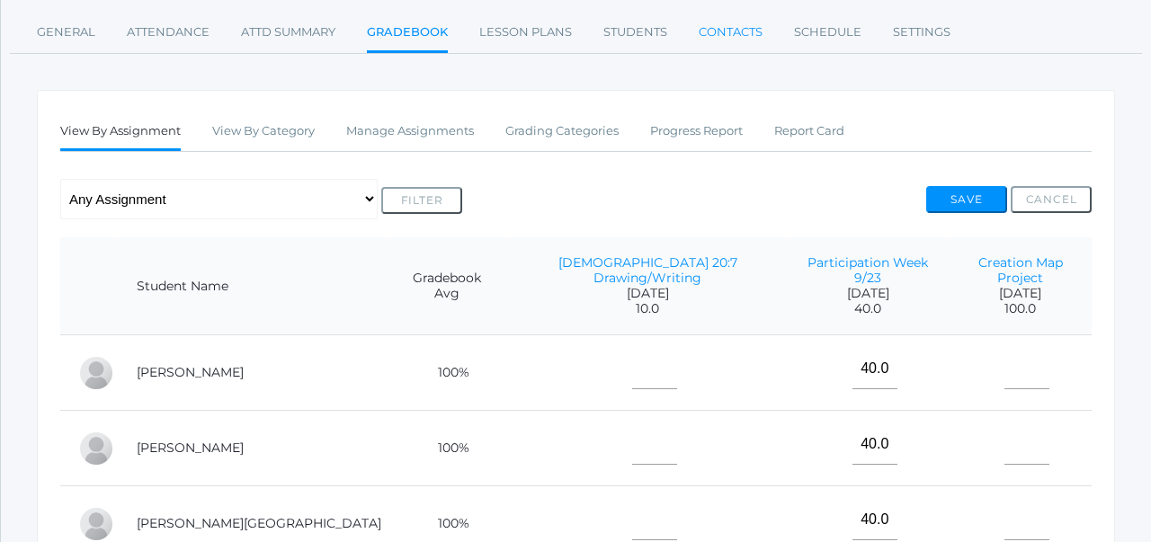
scroll to position [261, 0]
click at [807, 264] on link "Participation Week 9/23" at bounding box center [867, 269] width 120 height 31
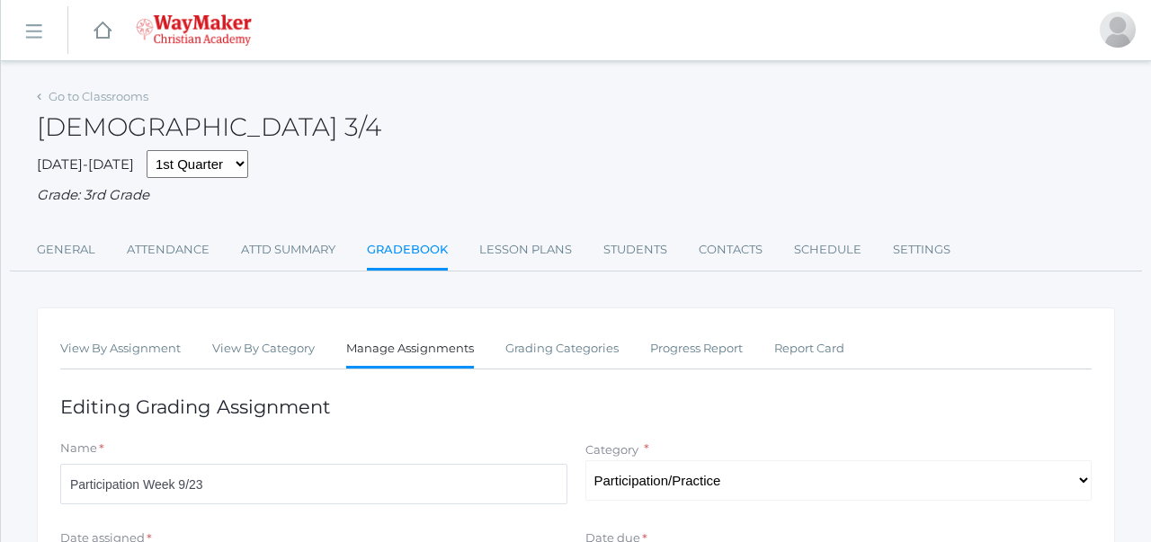
scroll to position [261, 0]
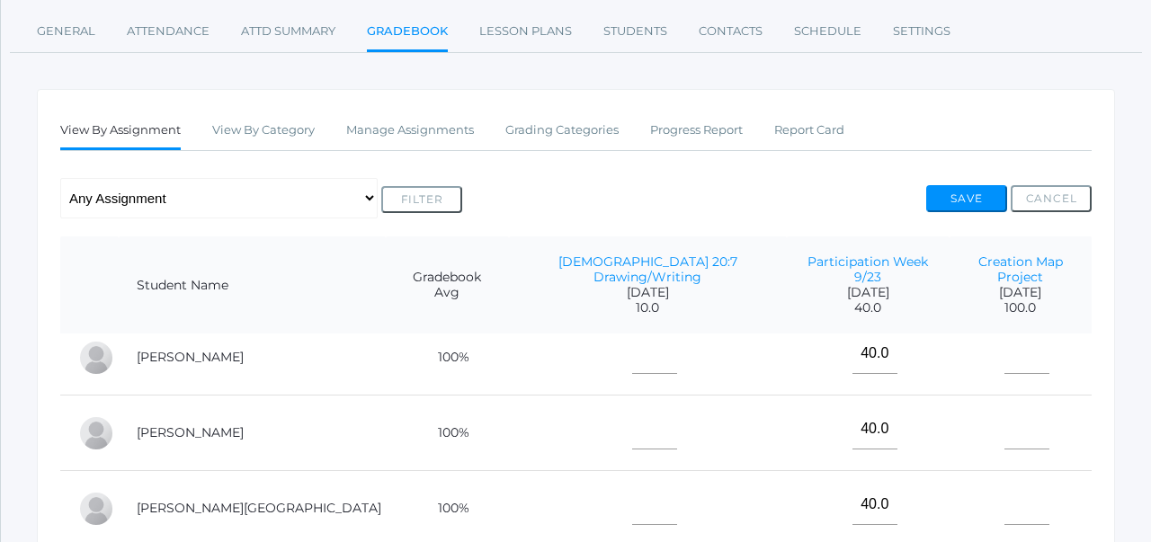
scroll to position [0, 0]
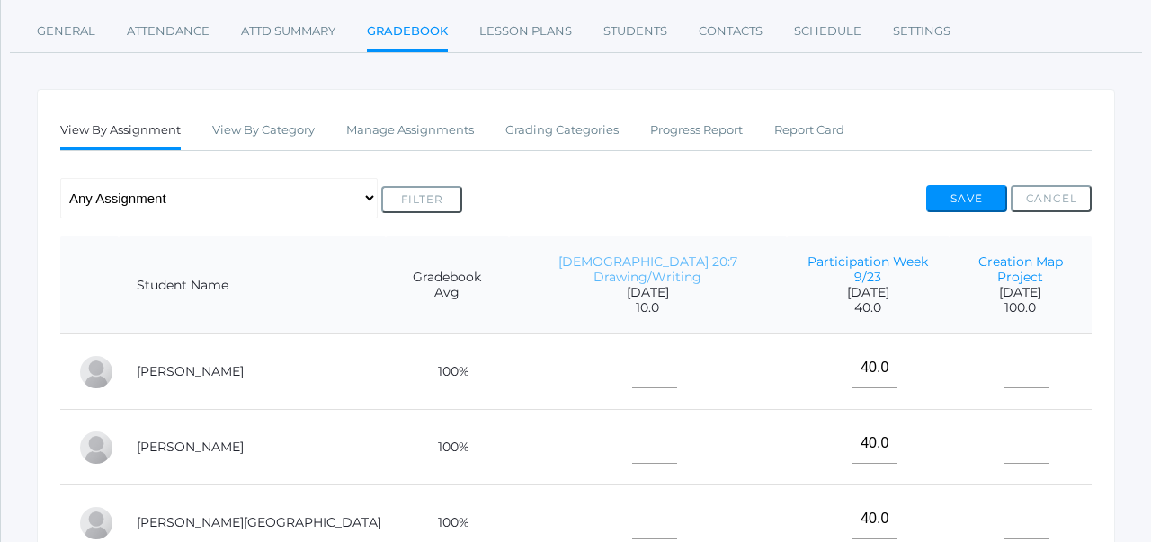
click at [602, 260] on link "[DEMOGRAPHIC_DATA] 20:7 Drawing/Writing" at bounding box center [647, 269] width 179 height 31
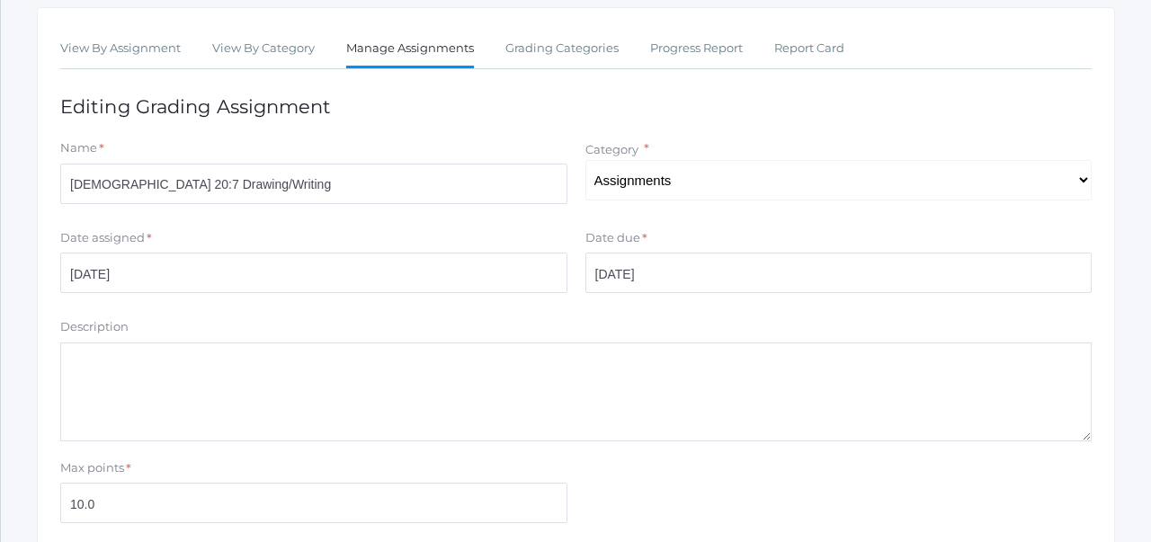
scroll to position [315, 0]
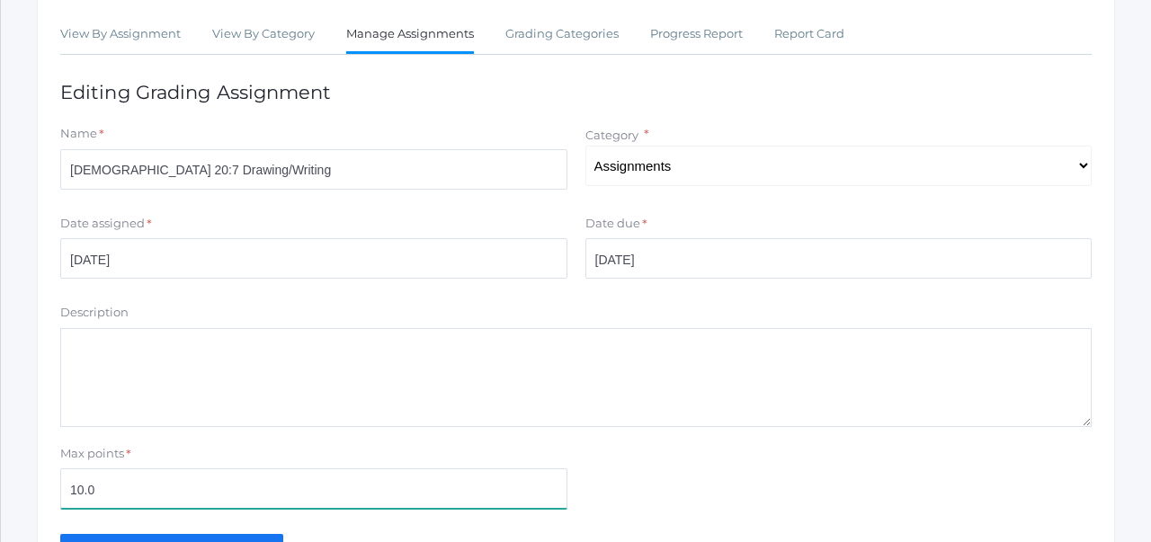
click at [131, 499] on input "10.0" at bounding box center [313, 488] width 507 height 40
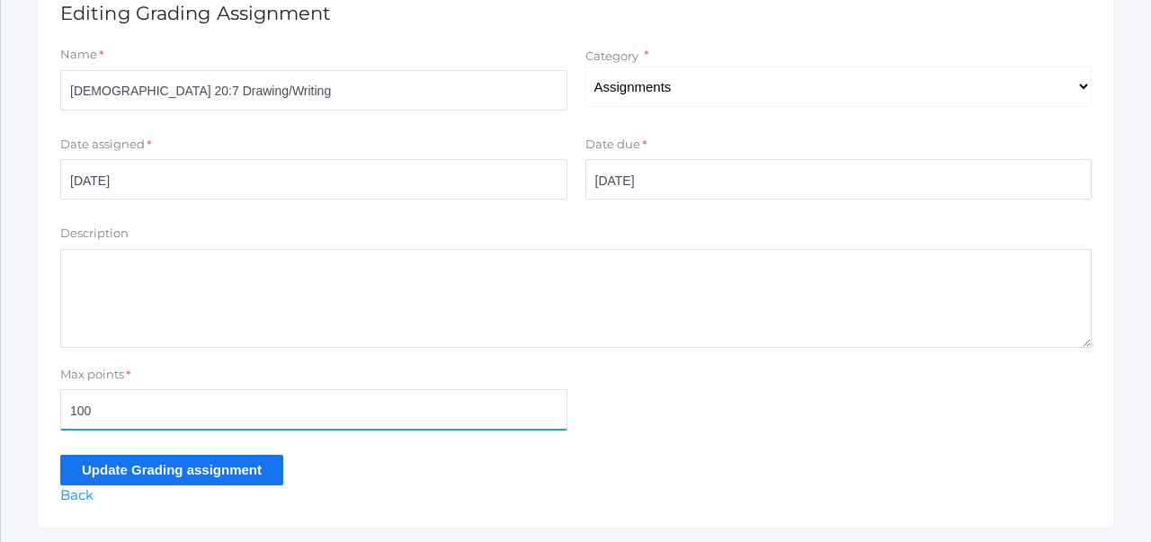
scroll to position [396, 0]
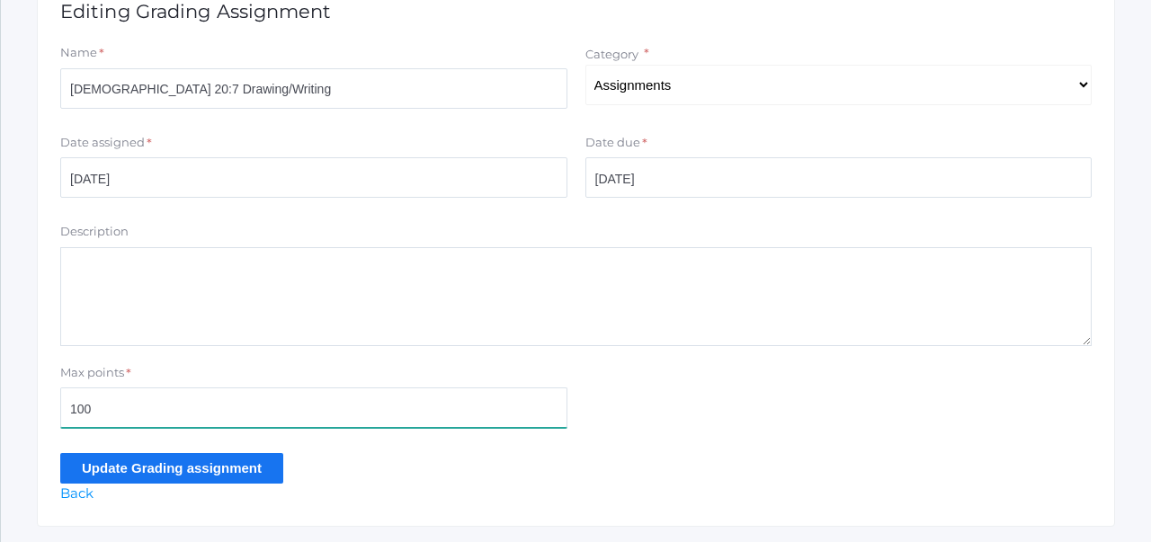
type input "100"
click at [146, 472] on input "Update Grading assignment" at bounding box center [171, 468] width 223 height 30
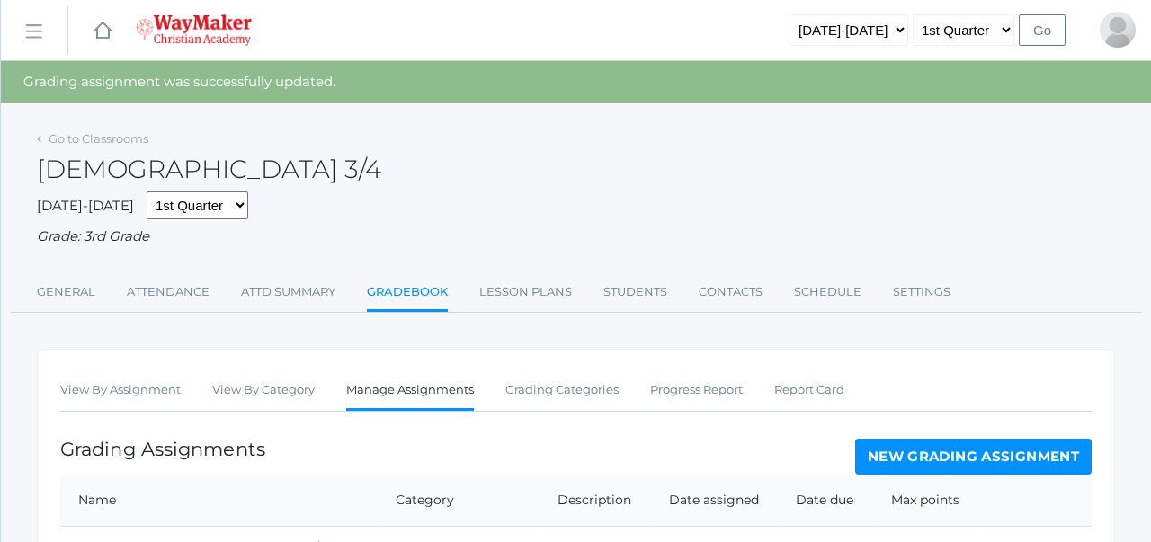
click at [412, 455] on div "Grading Assignments New Grading Assignment" at bounding box center [575, 457] width 1031 height 36
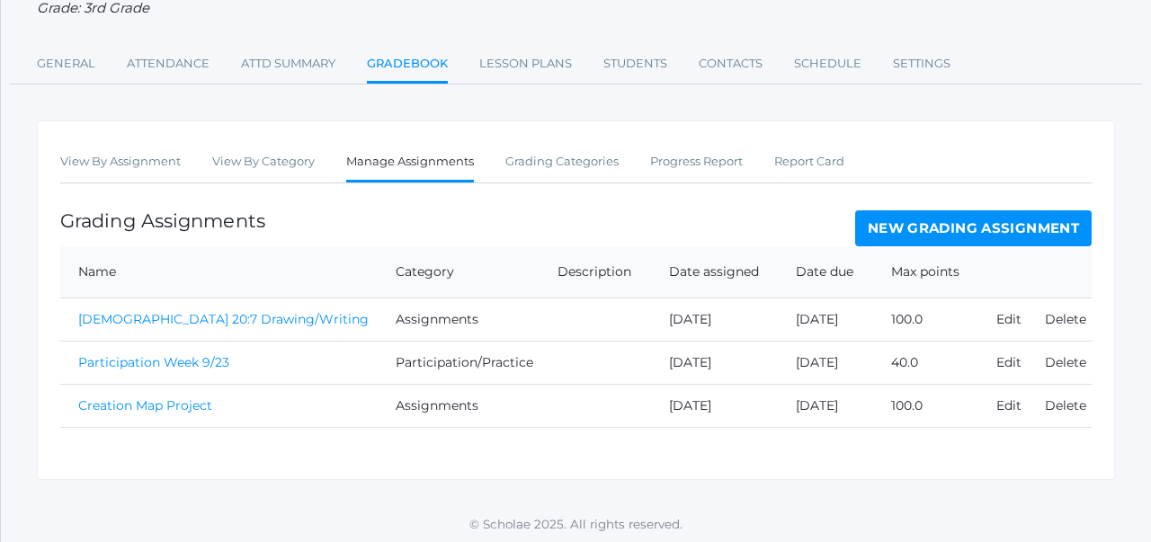
scroll to position [232, 0]
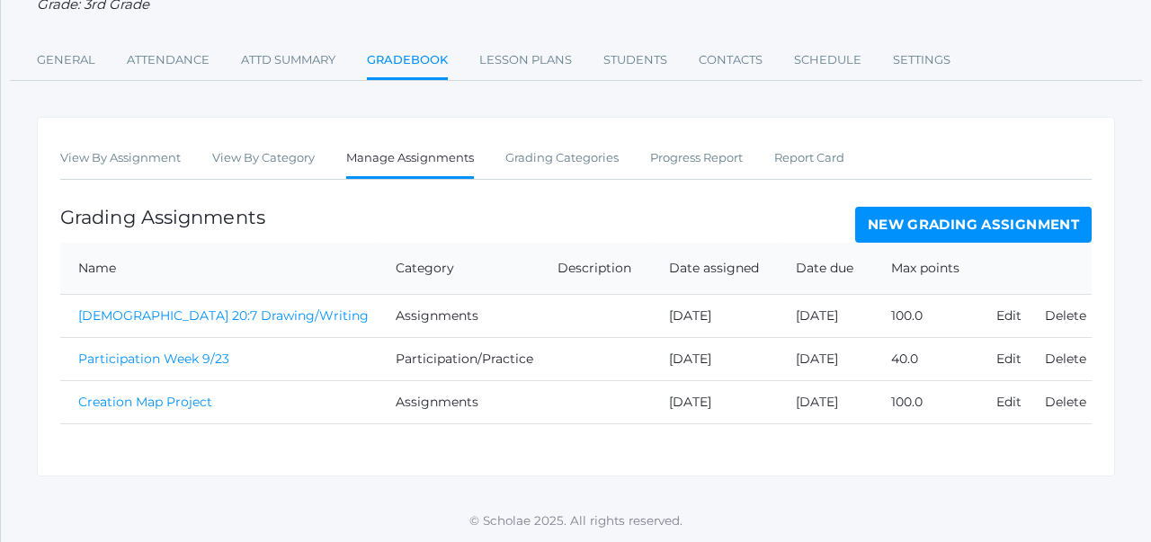
click at [522, 217] on div "Grading Assignments New Grading Assignment" at bounding box center [575, 225] width 1031 height 36
click at [811, 233] on div "Grading Assignments New Grading Assignment" at bounding box center [575, 225] width 1031 height 36
click at [836, 274] on th "Date due" at bounding box center [825, 269] width 94 height 52
click at [720, 255] on th "Date assigned" at bounding box center [715, 269] width 128 height 52
drag, startPoint x: 717, startPoint y: 252, endPoint x: 985, endPoint y: 289, distance: 270.5
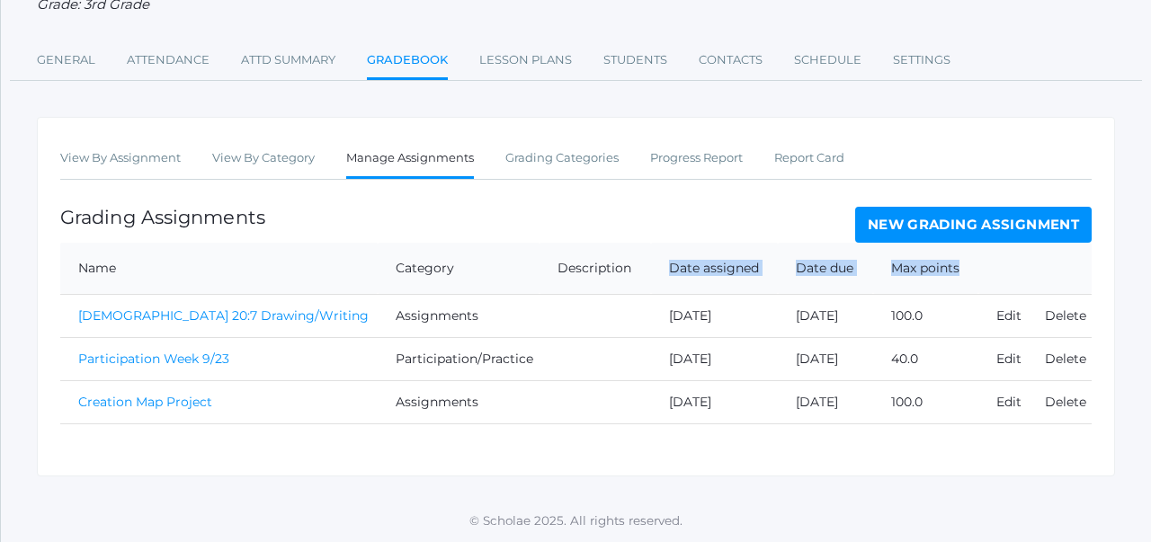
click at [985, 289] on tr "Name Category Description Date assigned Date due Max points" at bounding box center [575, 269] width 1031 height 52
click at [985, 289] on th at bounding box center [1034, 269] width 113 height 52
drag, startPoint x: 957, startPoint y: 273, endPoint x: 250, endPoint y: 279, distance: 707.5
click at [250, 279] on tr "Name Category Description Date assigned Date due Max points" at bounding box center [575, 269] width 1031 height 52
click at [406, 227] on div "Grading Assignments New Grading Assignment" at bounding box center [575, 225] width 1031 height 36
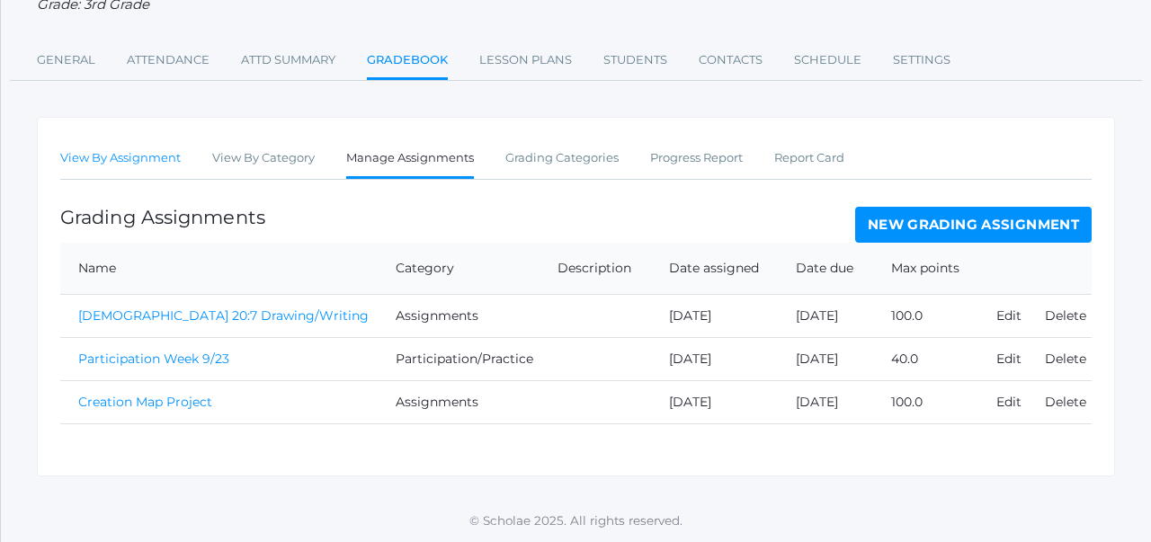
click at [149, 157] on link "View By Assignment" at bounding box center [120, 158] width 120 height 36
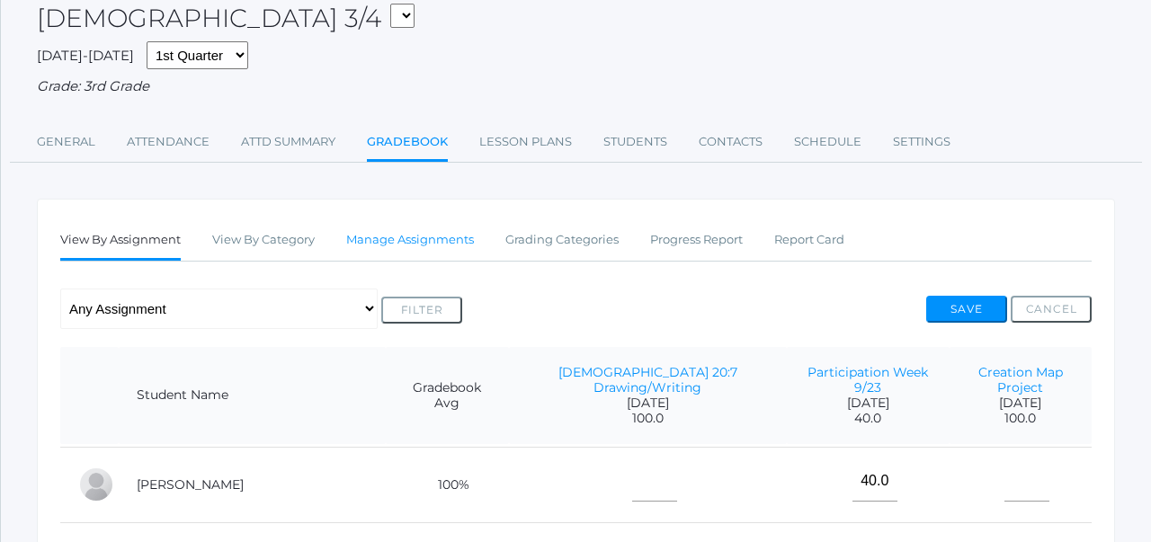
scroll to position [93, 0]
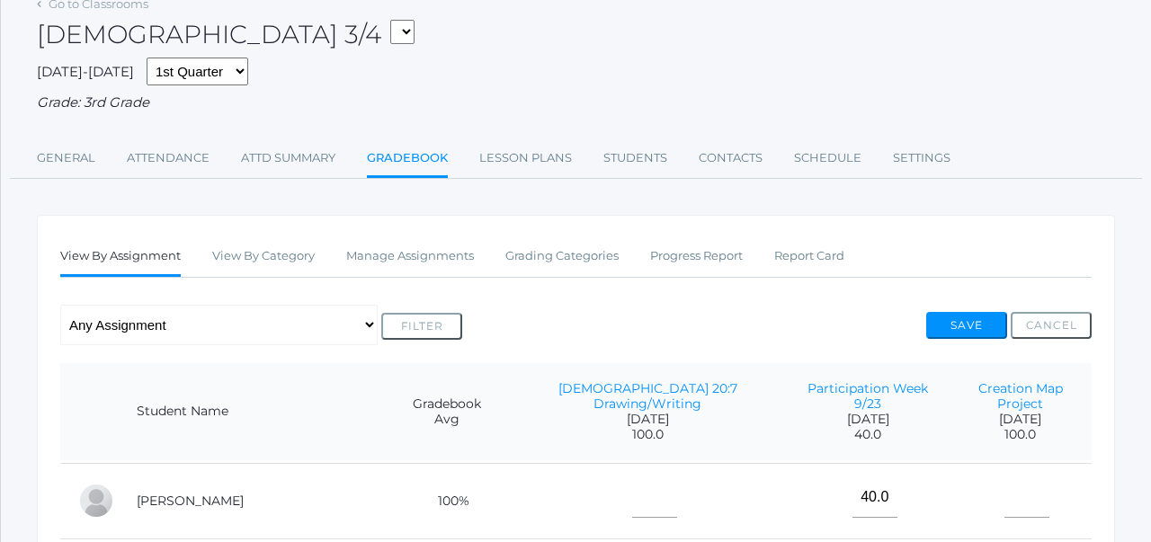
click at [390, 26] on select "03ELEM - Language Arts 3/4 03ELEM - History 3/4 03ELEM - Science 3/4 03ELEM - M…" at bounding box center [402, 32] width 24 height 24
select select "2612"
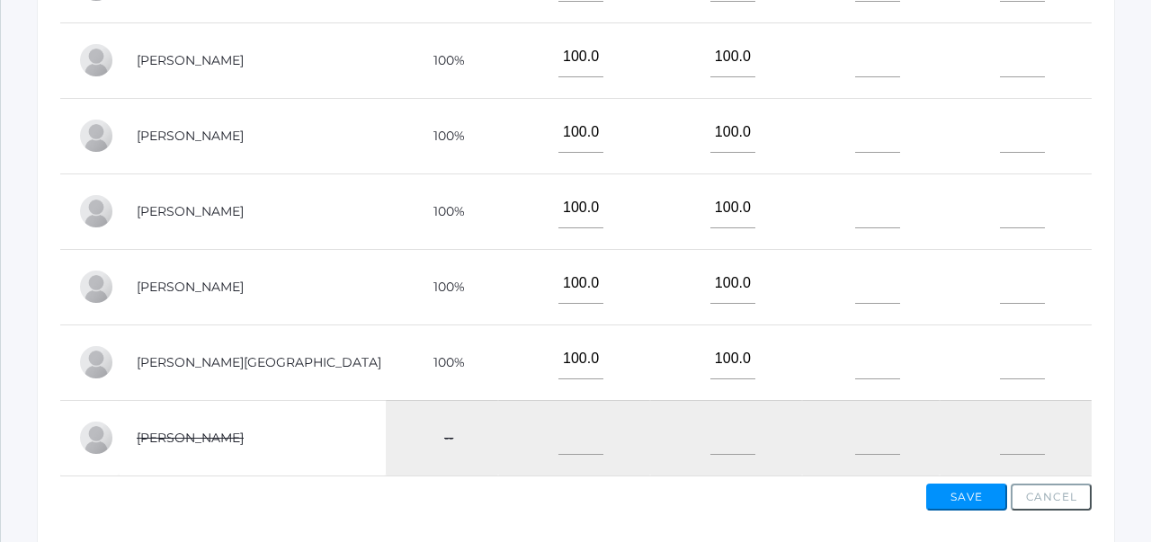
scroll to position [708, 0]
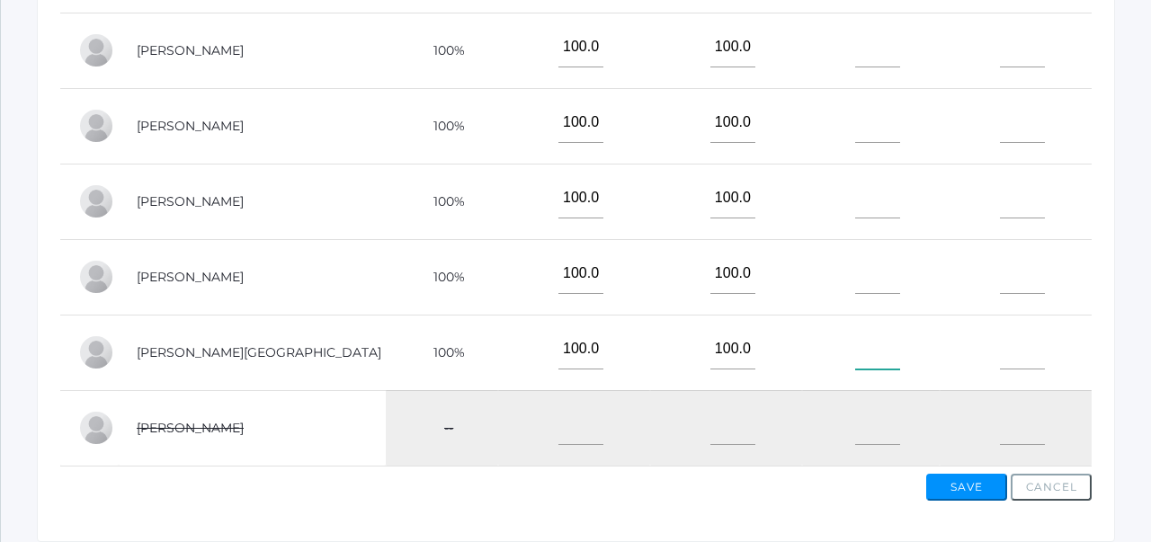
click at [855, 360] on input"] "text" at bounding box center [877, 349] width 45 height 40
type input"] "89"
click at [909, 371] on td "89" at bounding box center [871, 353] width 138 height 76
click at [962, 489] on button "Save" at bounding box center [966, 487] width 81 height 27
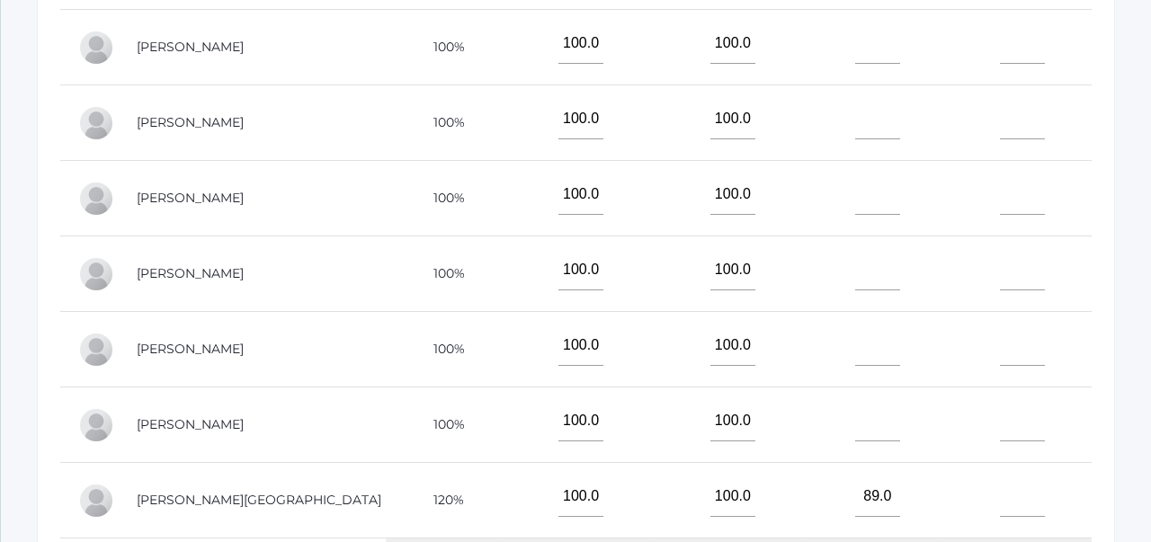
scroll to position [621, 0]
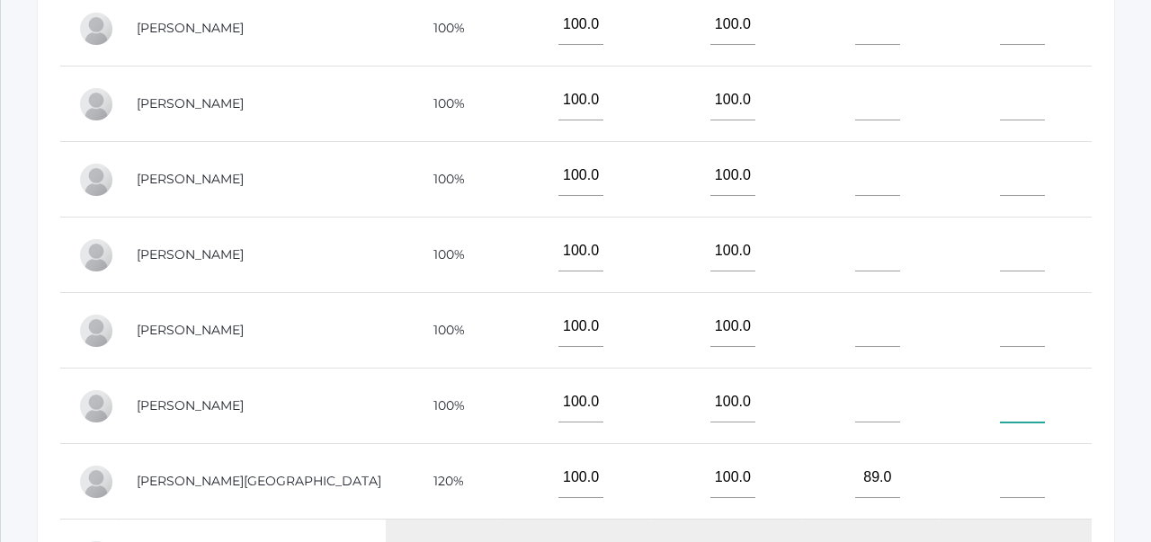
click at [1004, 407] on input"] "text" at bounding box center [1022, 402] width 45 height 40
type input"] "99"
click at [1060, 441] on td "99" at bounding box center [1015, 407] width 152 height 76
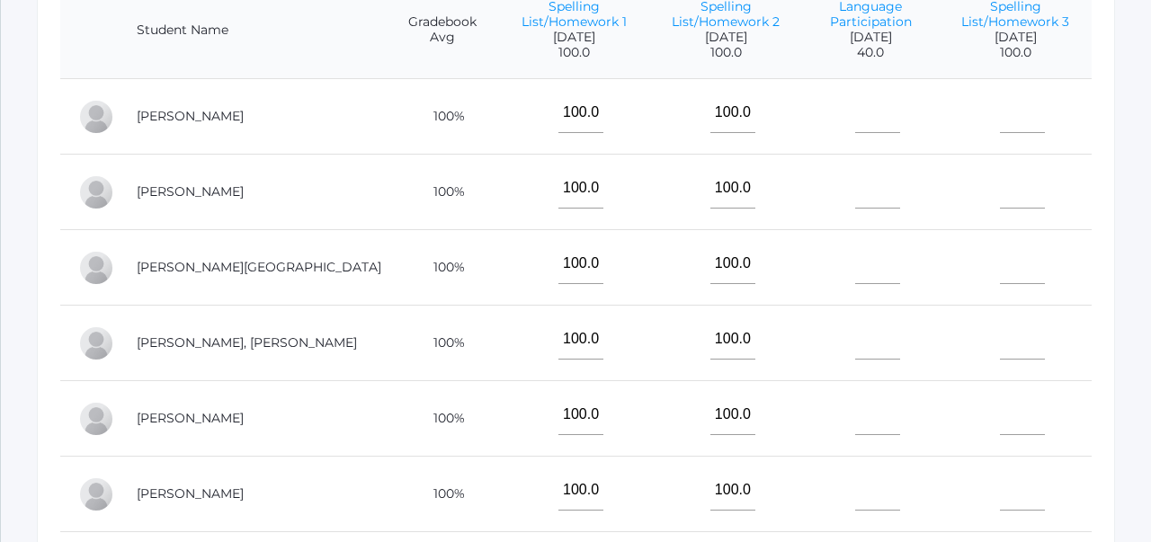
scroll to position [513, 0]
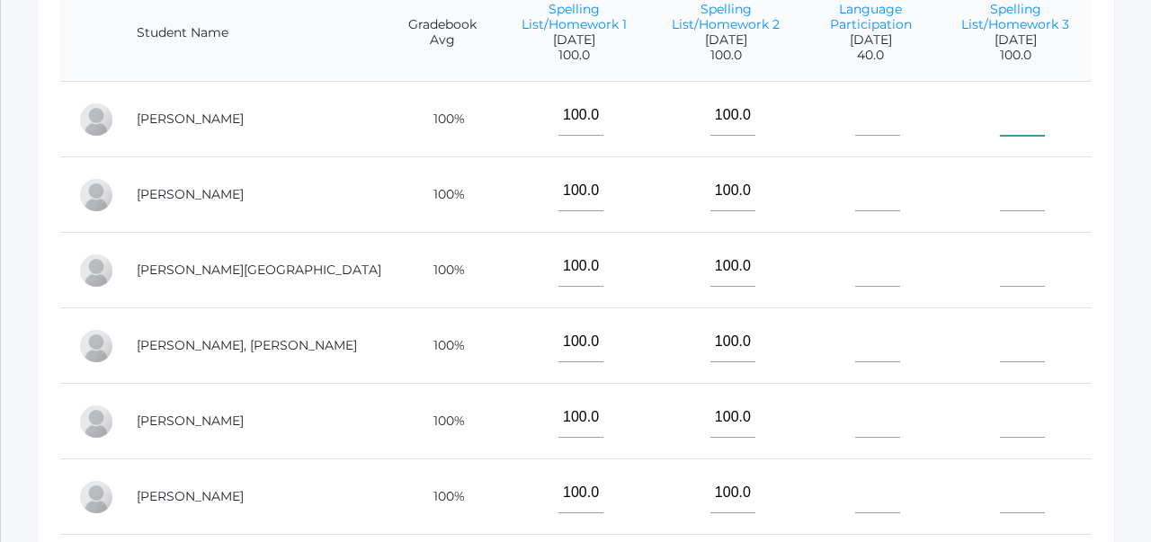
click at [1017, 125] on input"] "text" at bounding box center [1022, 115] width 45 height 40
type input"] "97"
click at [1050, 193] on td at bounding box center [1015, 195] width 152 height 76
